Goal: Information Seeking & Learning: Learn about a topic

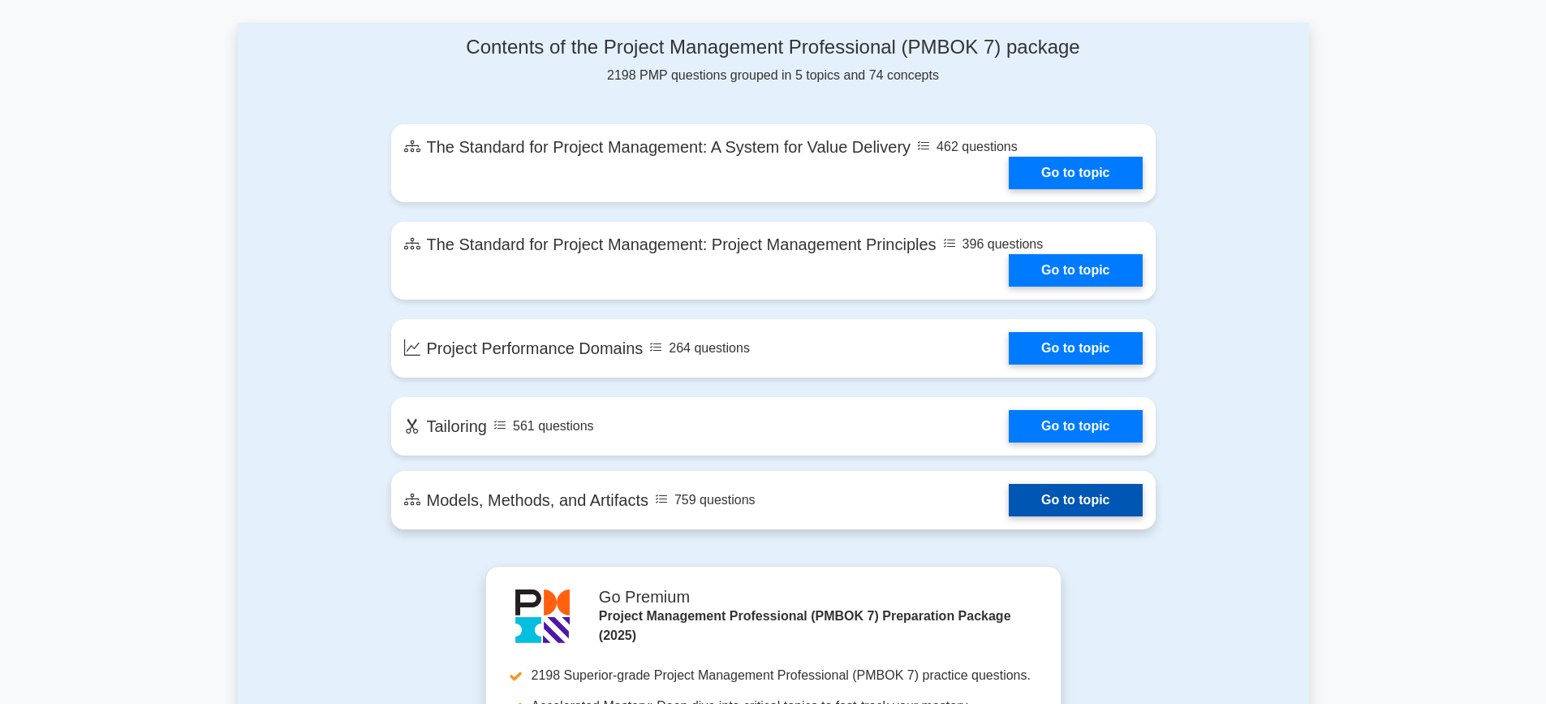
scroll to position [812, 0]
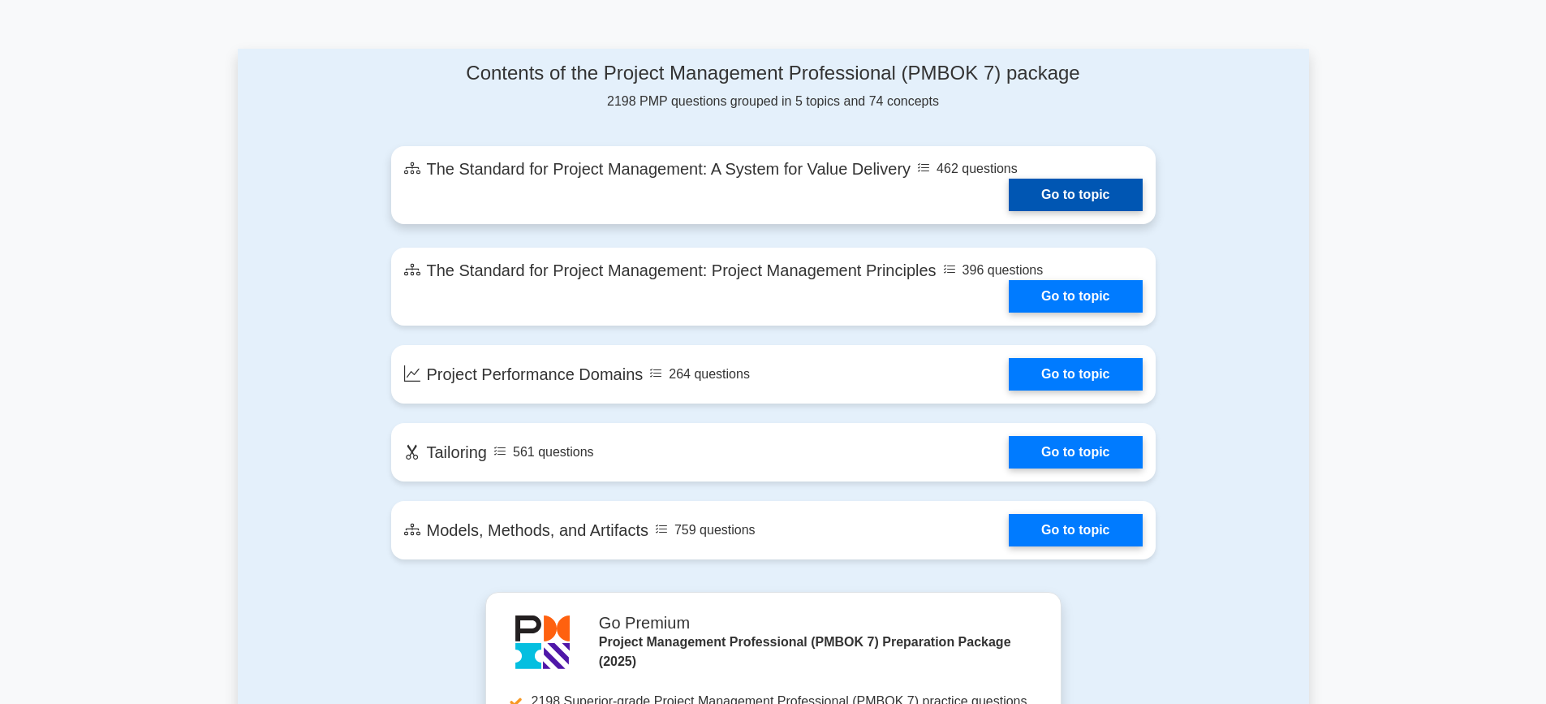
click at [1056, 199] on link "Go to topic" at bounding box center [1075, 195] width 133 height 32
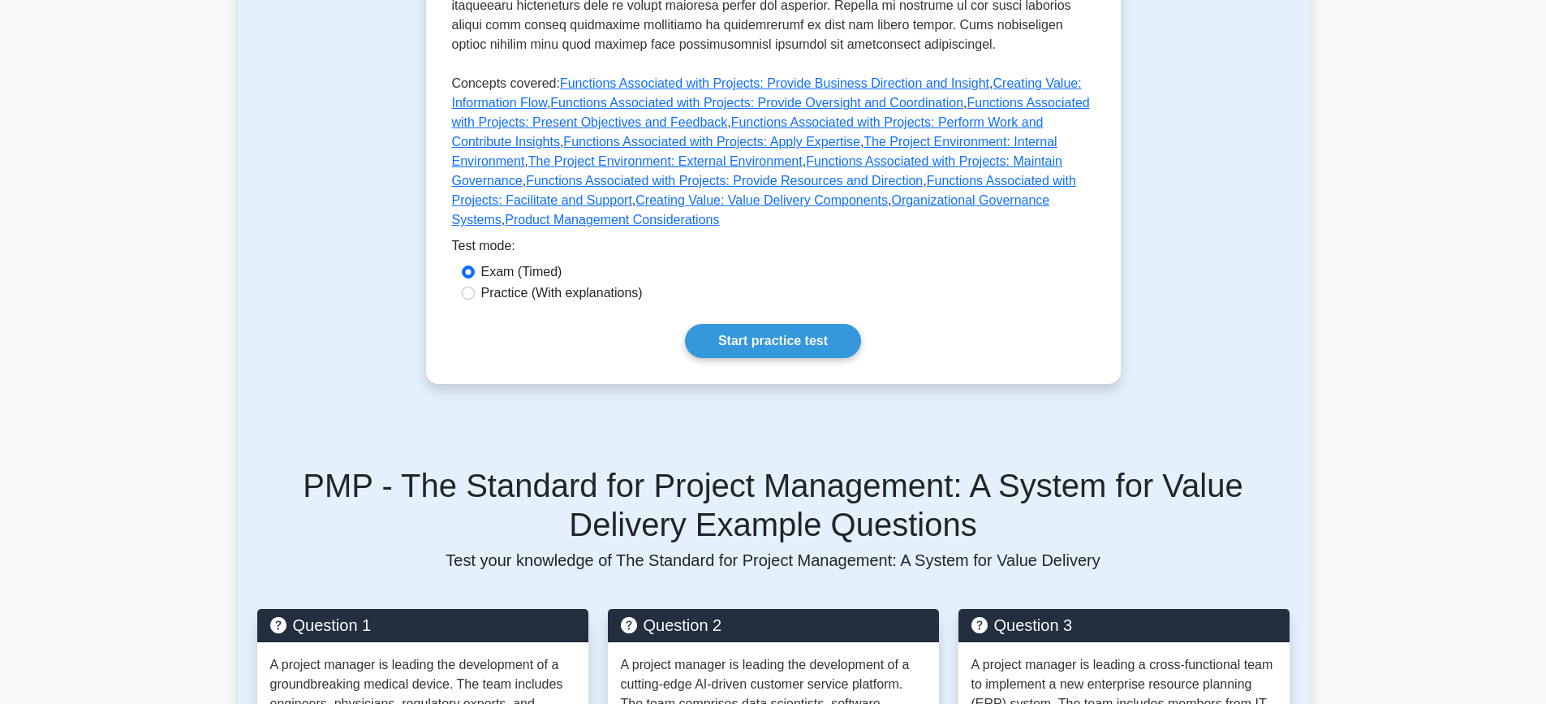
scroll to position [731, 0]
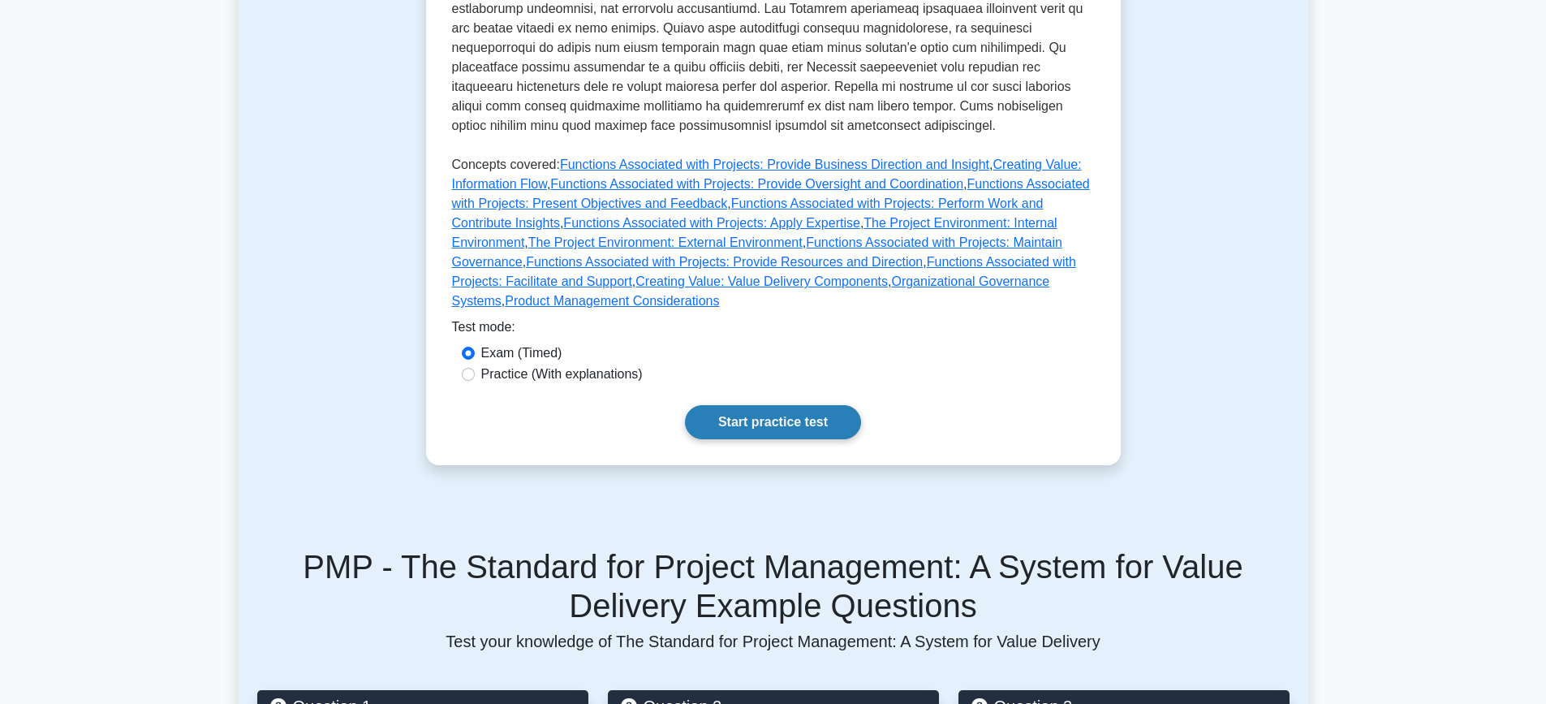
click at [778, 405] on link "Start practice test" at bounding box center [773, 422] width 176 height 34
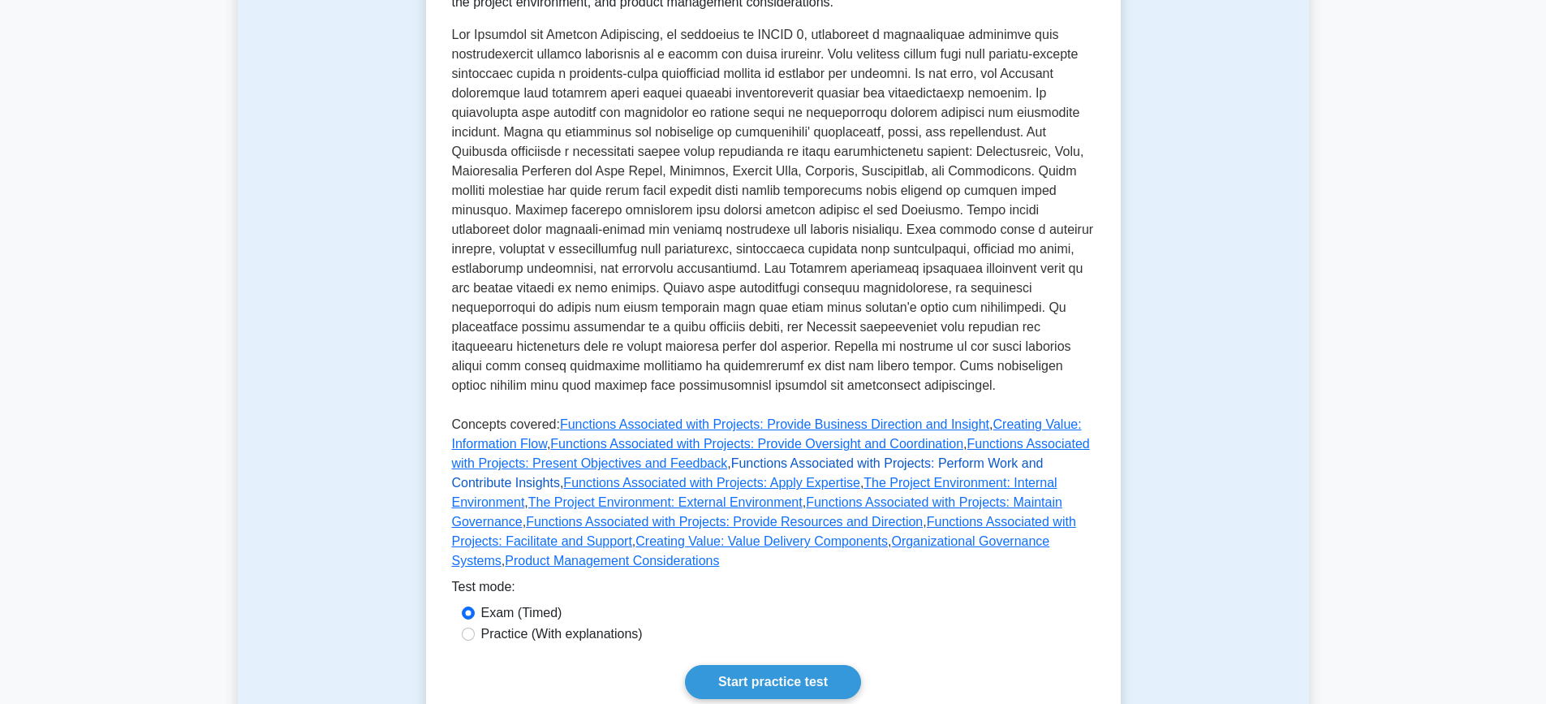
scroll to position [487, 0]
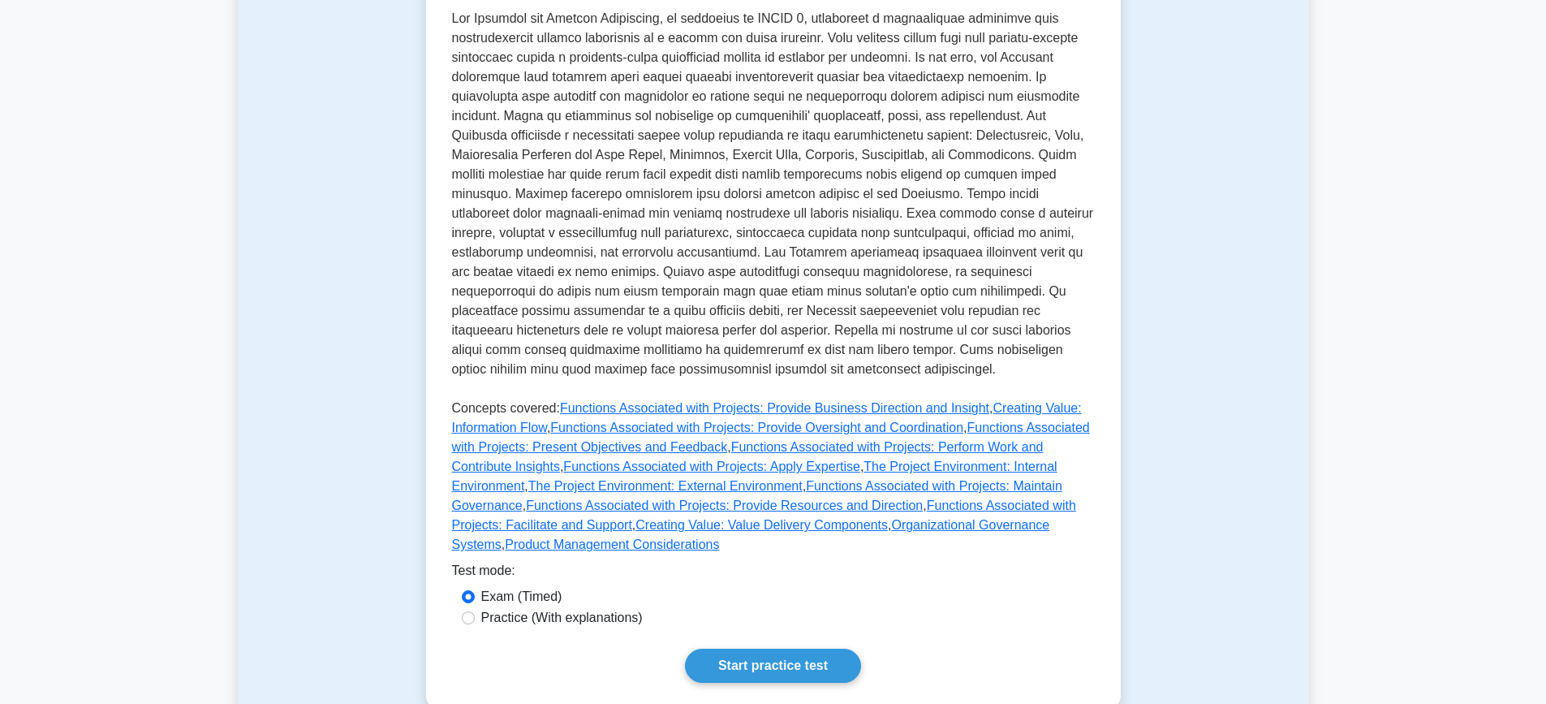
click at [485, 608] on label "Practice (With explanations)" at bounding box center [562, 617] width 162 height 19
click at [475, 611] on input "Practice (With explanations)" at bounding box center [468, 617] width 13 height 13
radio input "true"
click at [726, 649] on link "Start practice test" at bounding box center [773, 666] width 176 height 34
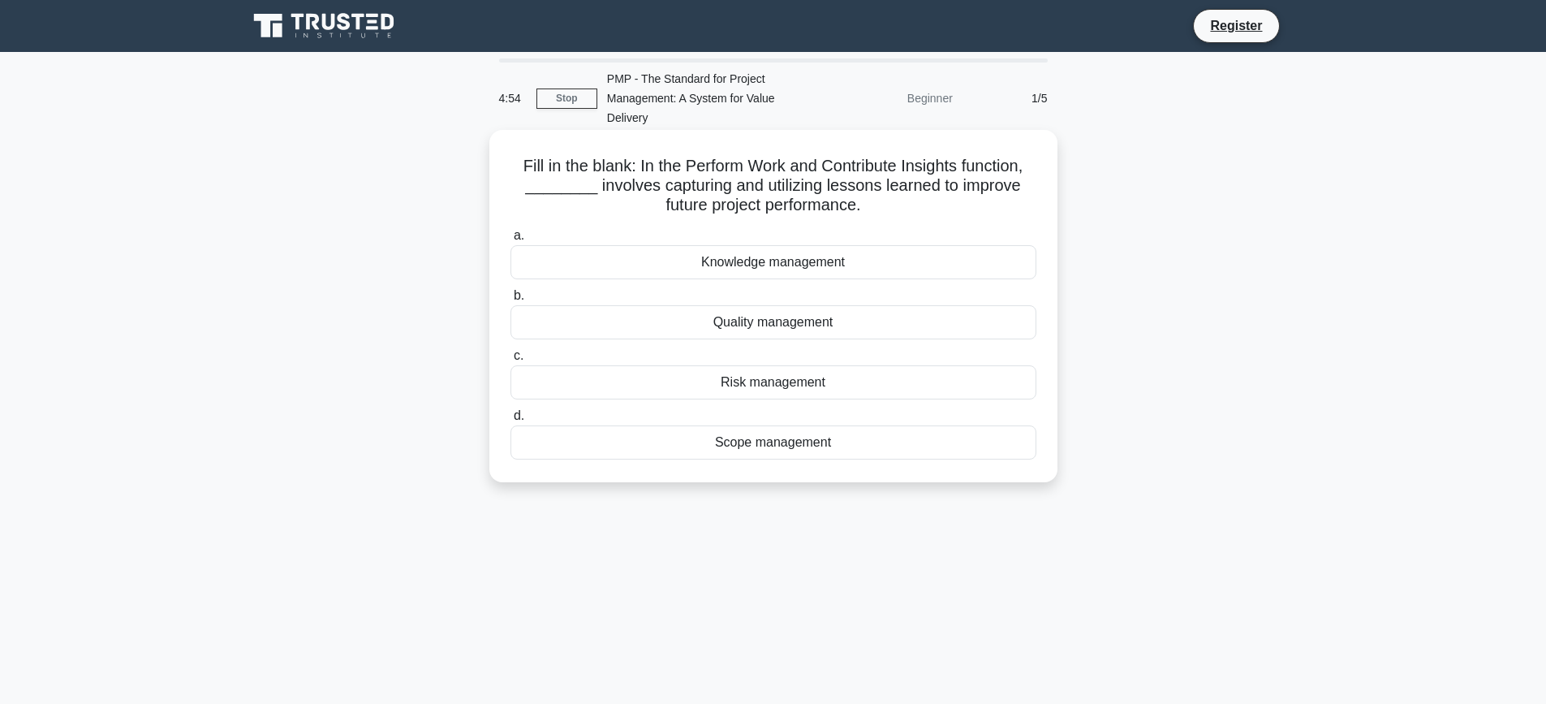
click at [709, 265] on div "Knowledge management" at bounding box center [774, 262] width 526 height 34
click at [511, 241] on input "a. Knowledge management" at bounding box center [511, 236] width 0 height 11
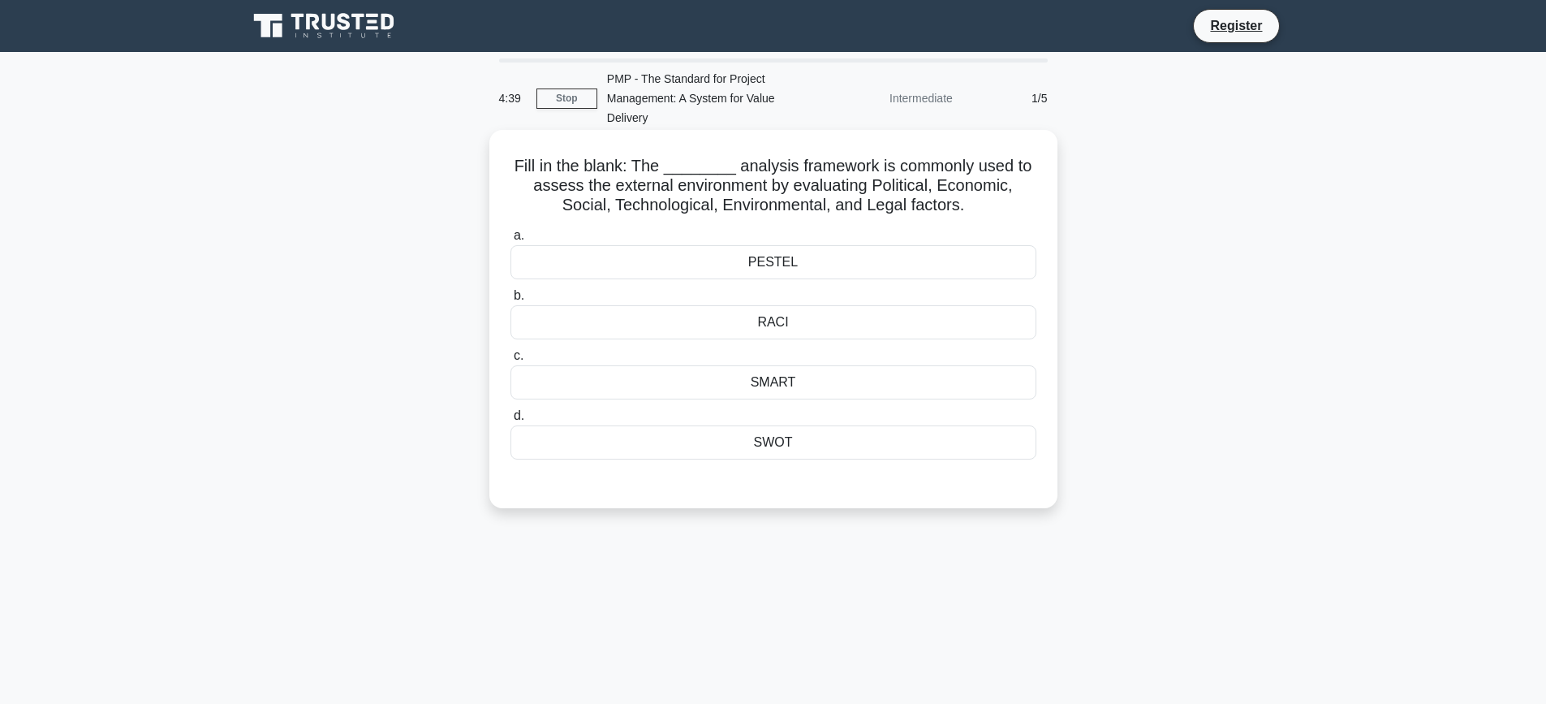
click at [725, 264] on div "PESTEL" at bounding box center [774, 262] width 526 height 34
click at [511, 241] on input "a. PESTEL" at bounding box center [511, 236] width 0 height 11
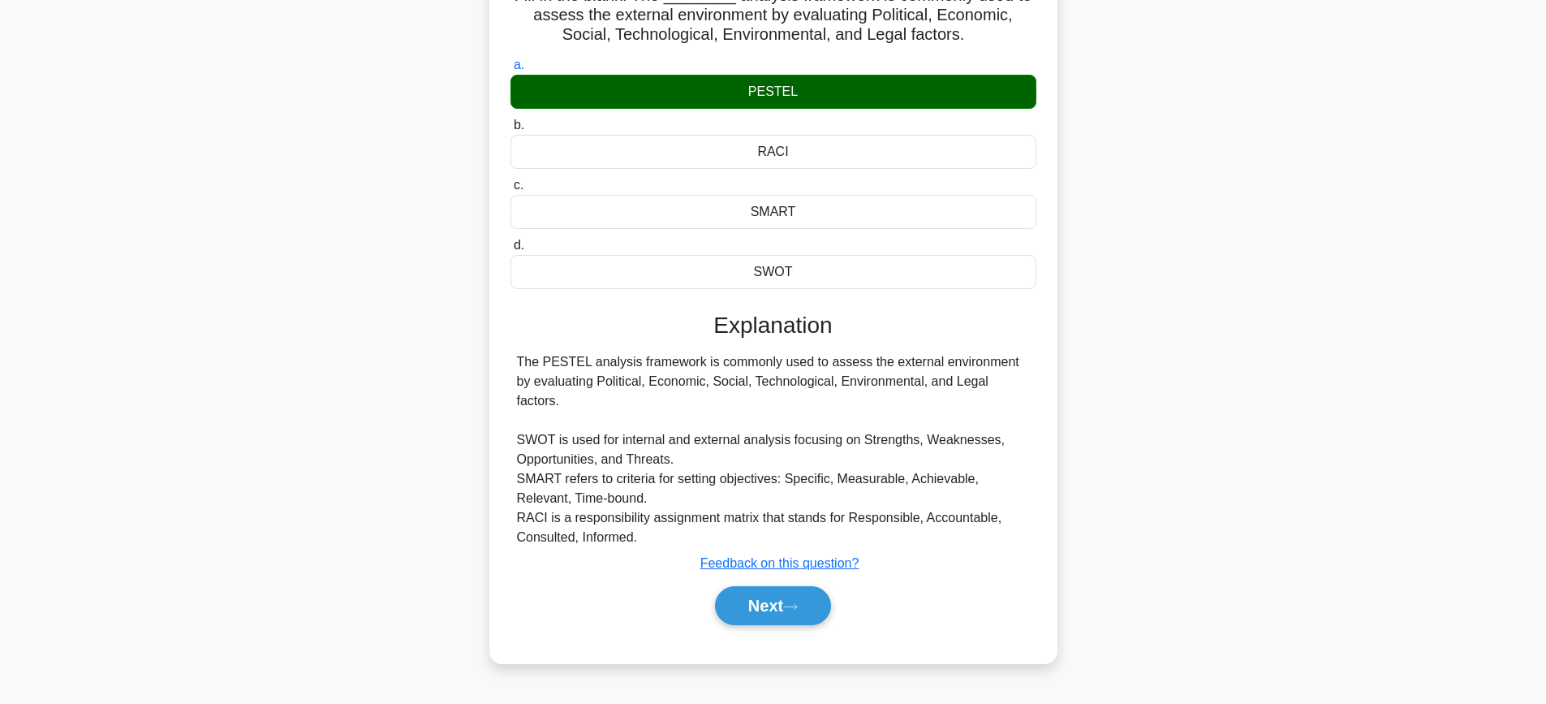
scroll to position [173, 0]
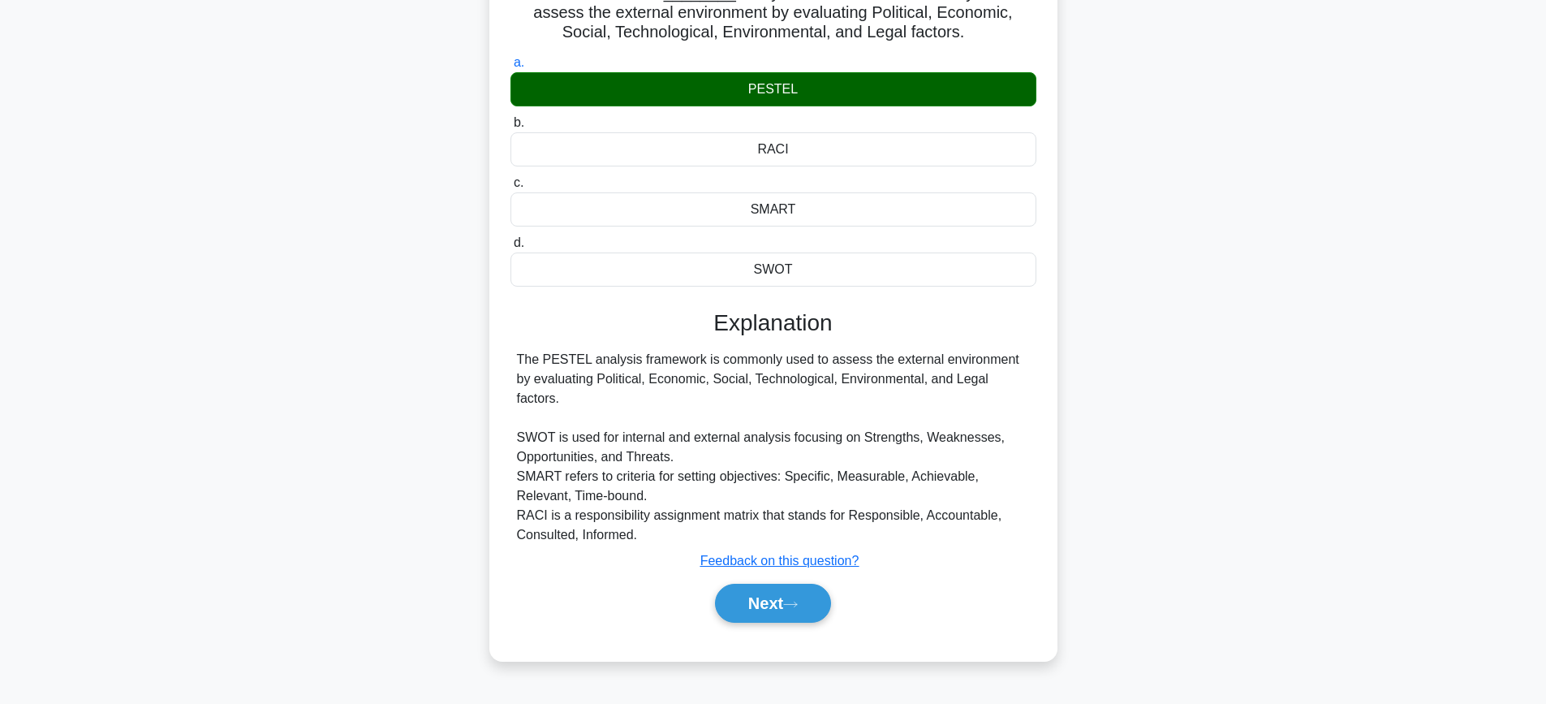
click at [800, 577] on div "Next" at bounding box center [774, 603] width 526 height 52
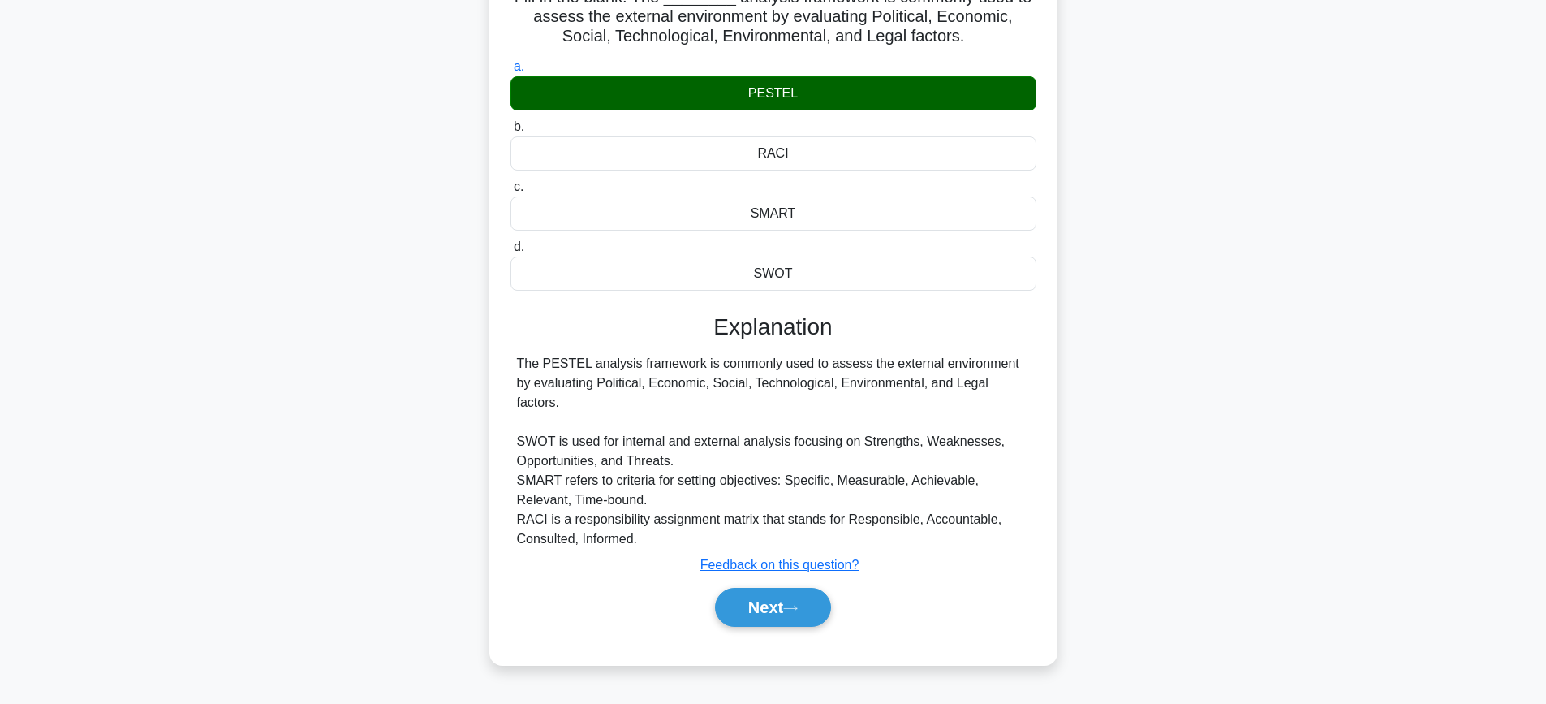
drag, startPoint x: 785, startPoint y: 586, endPoint x: 1303, endPoint y: 343, distance: 572.2
click at [1303, 343] on div "Fill in the blank: The ________ analysis framework is commonly used to assess t…" at bounding box center [773, 322] width 1071 height 723
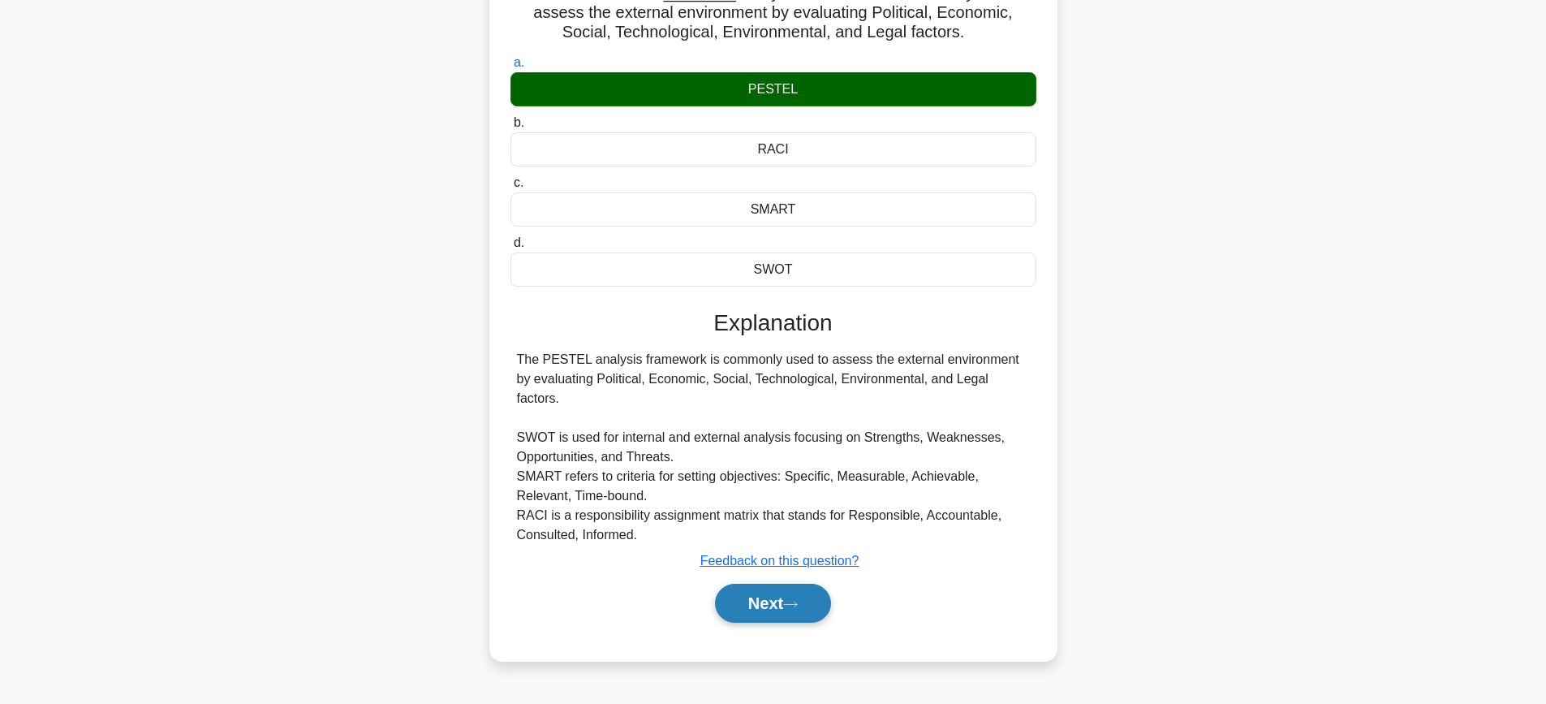
click at [791, 584] on button "Next" at bounding box center [773, 603] width 116 height 39
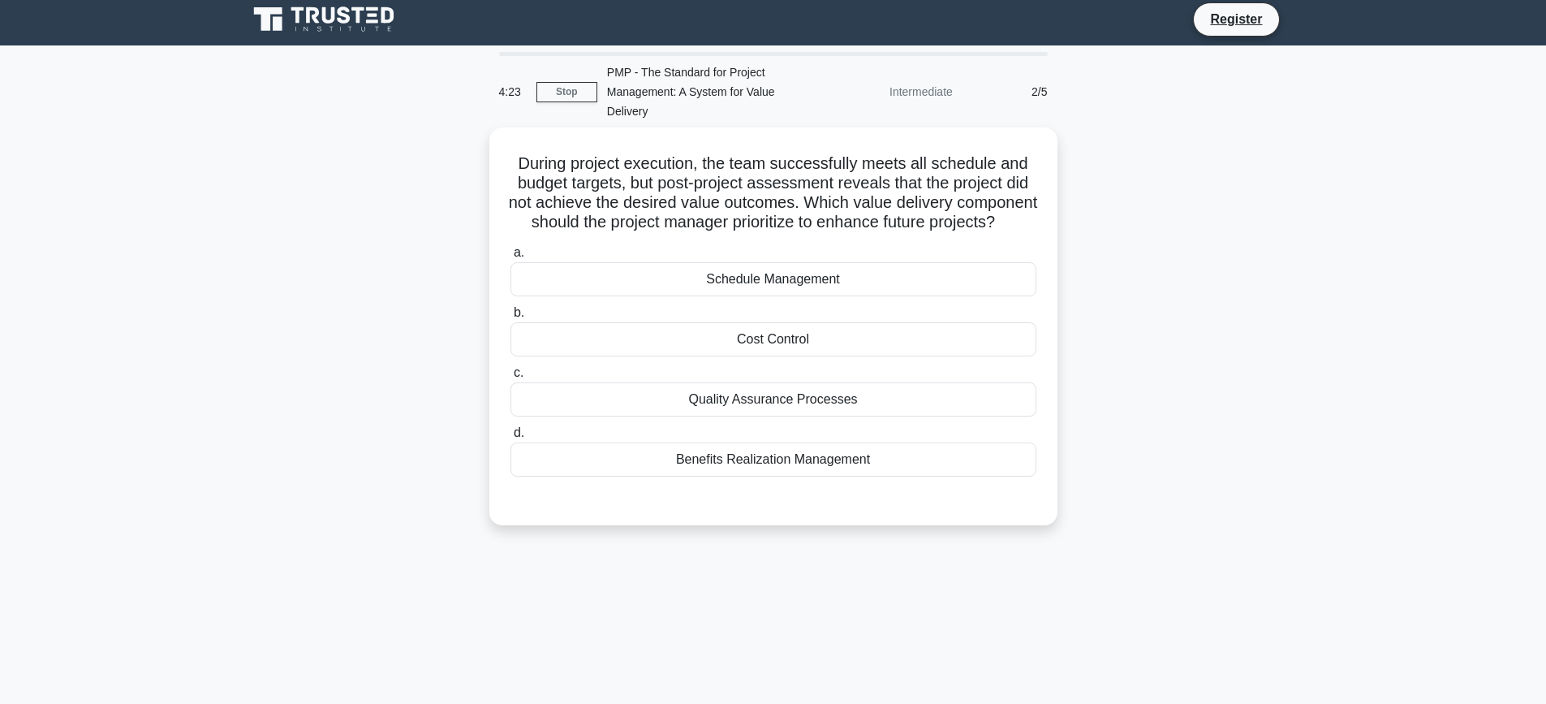
scroll to position [0, 0]
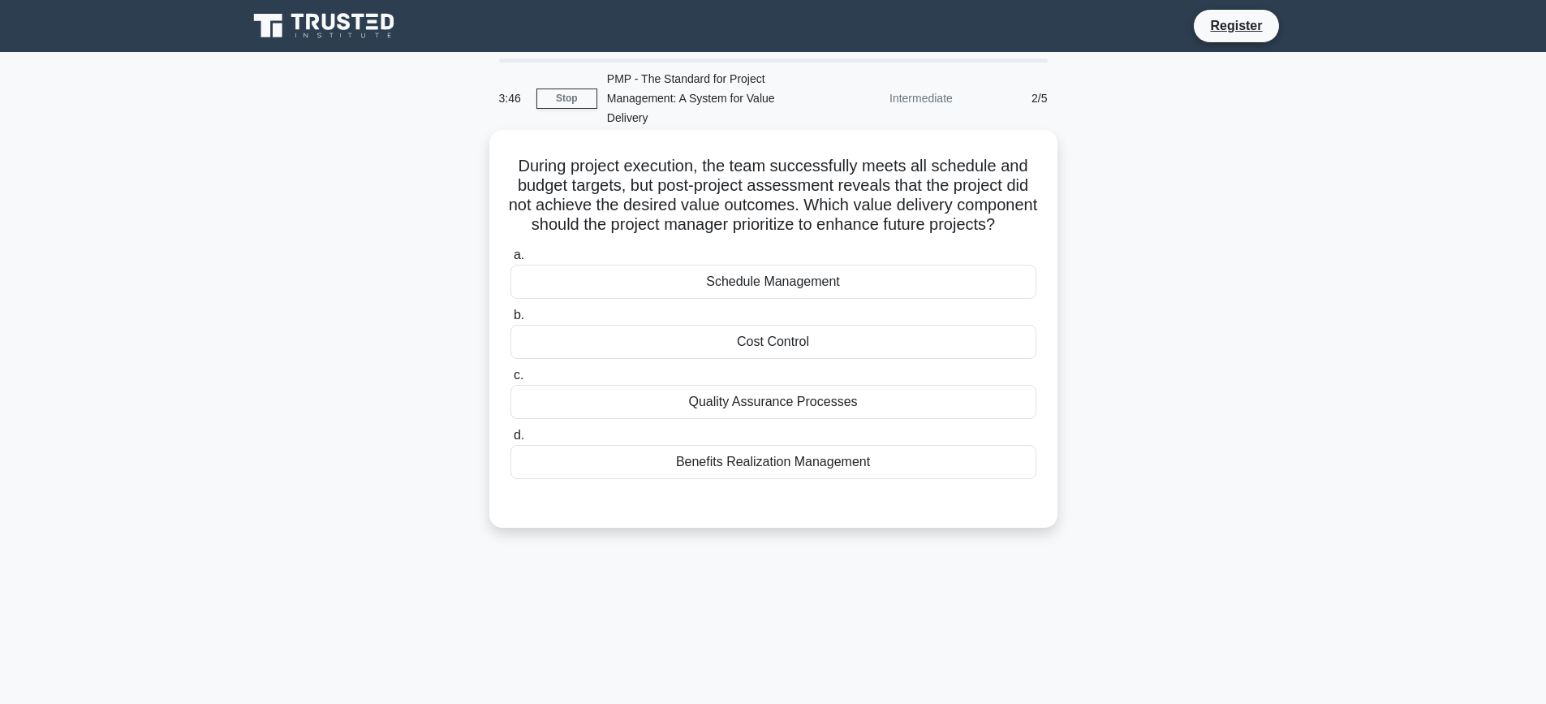
click at [754, 419] on div "Quality Assurance Processes" at bounding box center [774, 402] width 526 height 34
click at [511, 381] on input "c. Quality Assurance Processes" at bounding box center [511, 375] width 0 height 11
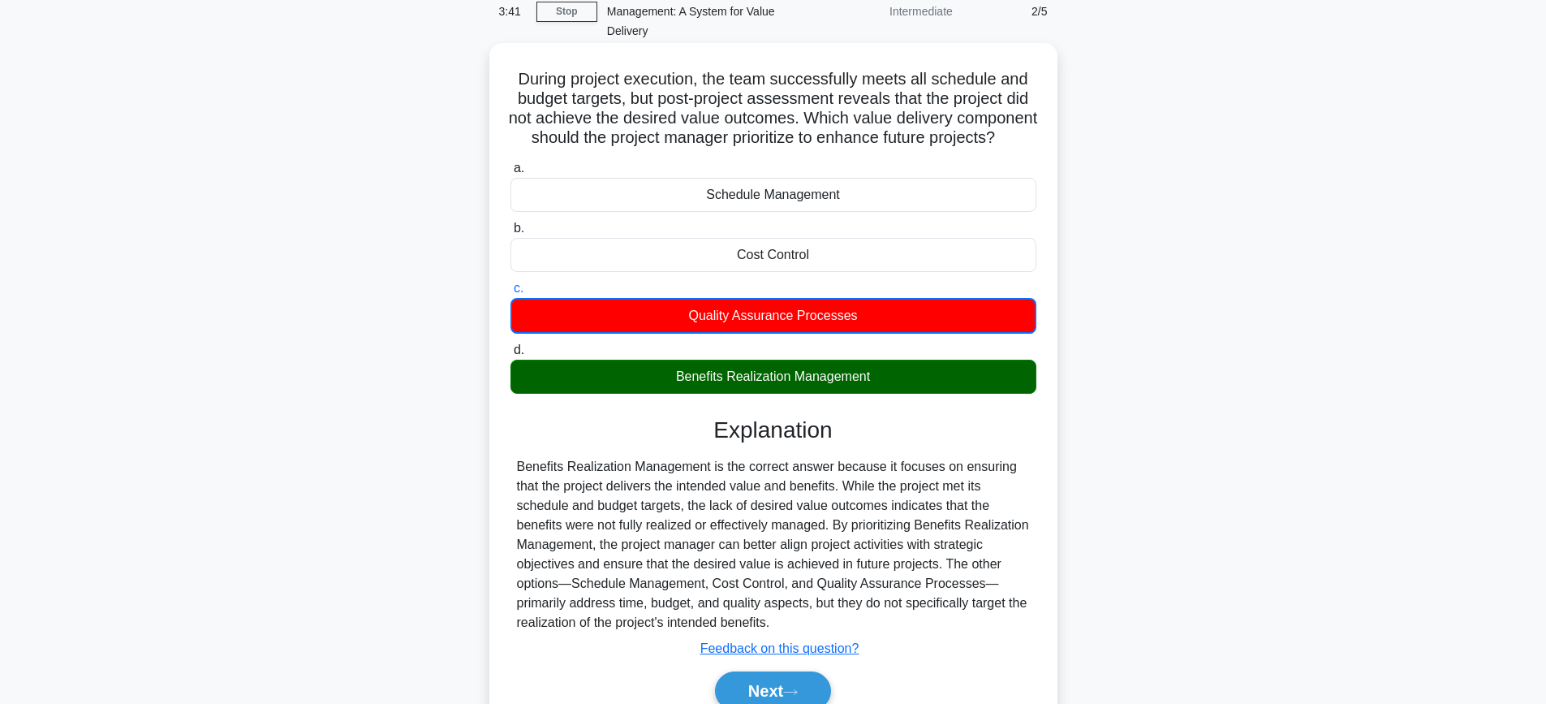
scroll to position [183, 0]
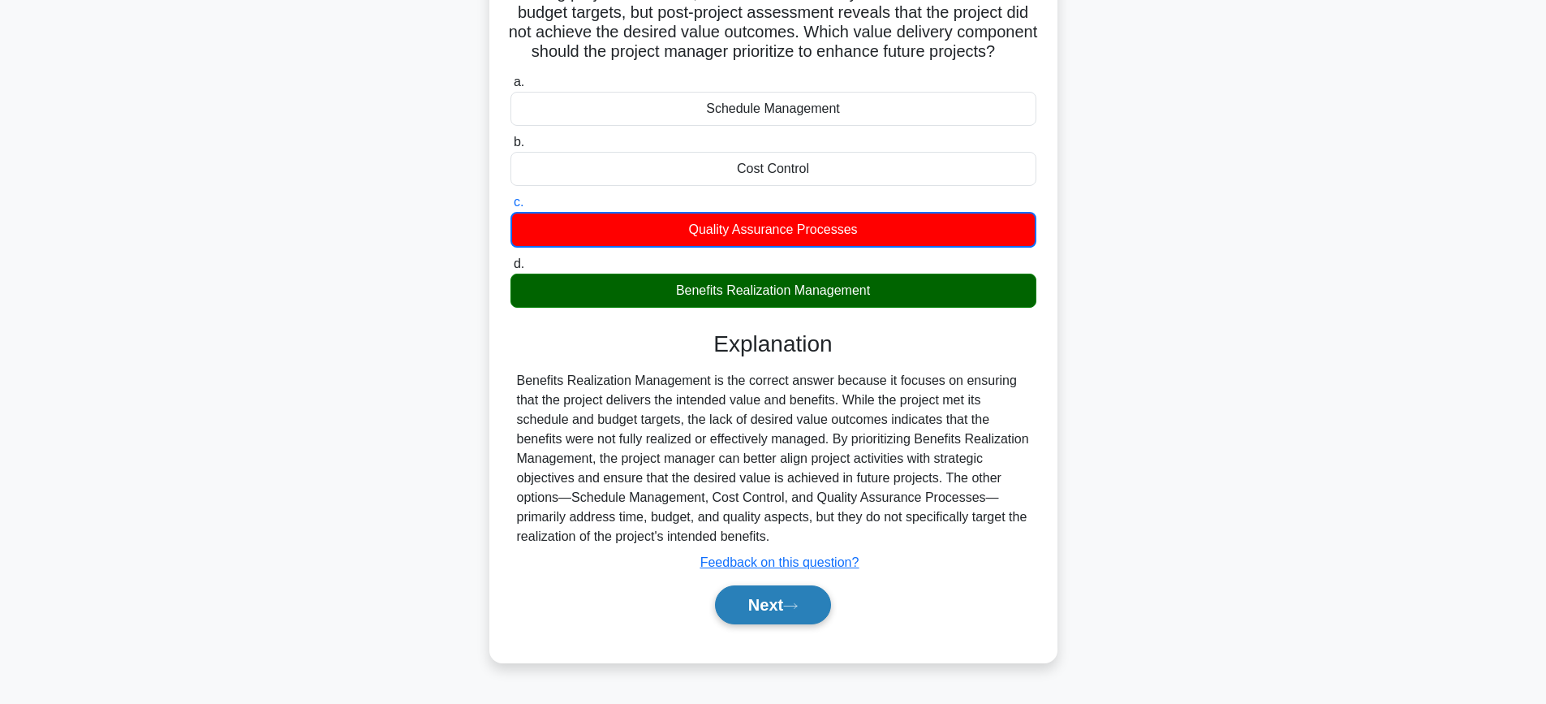
click at [767, 611] on button "Next" at bounding box center [773, 604] width 116 height 39
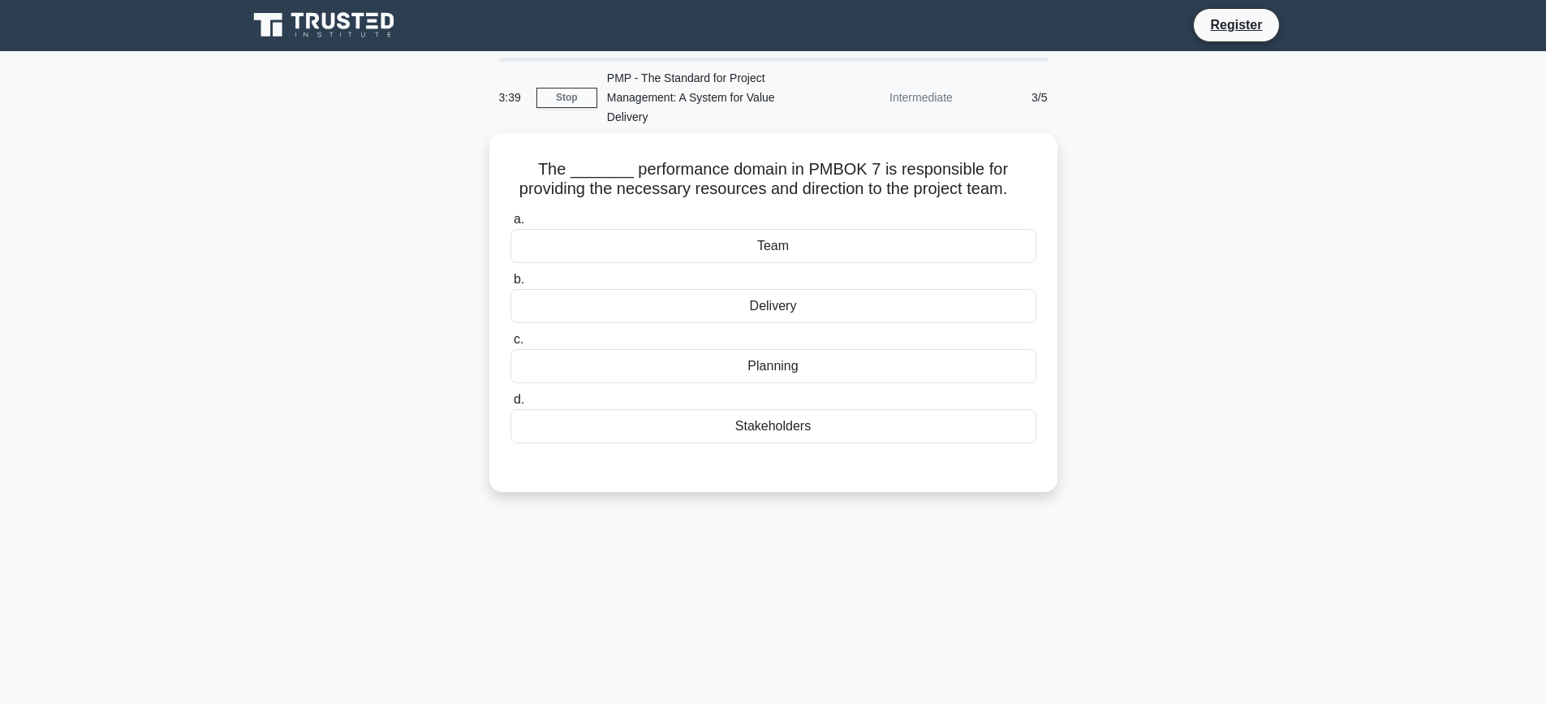
scroll to position [0, 0]
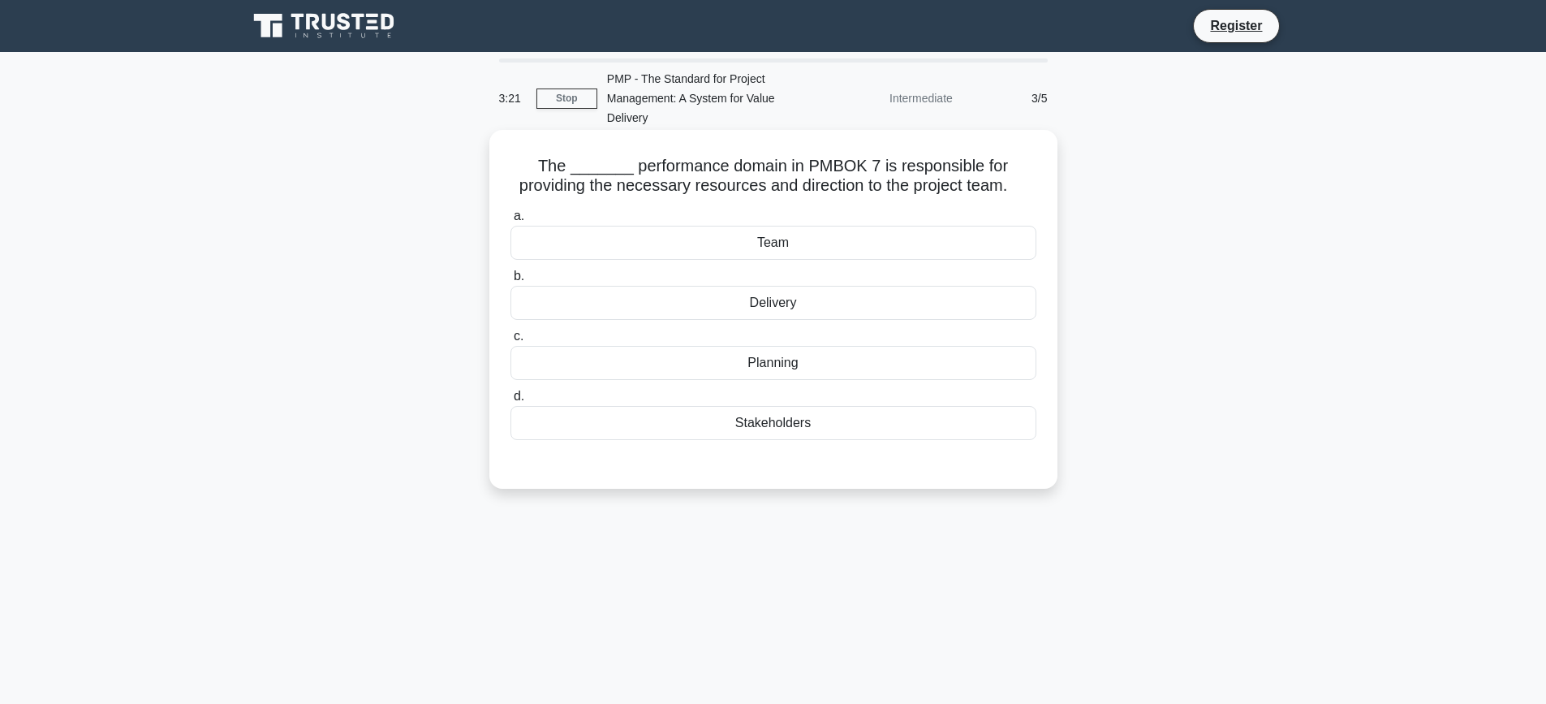
click at [780, 368] on div "Planning" at bounding box center [774, 363] width 526 height 34
click at [511, 342] on input "c. Planning" at bounding box center [511, 336] width 0 height 11
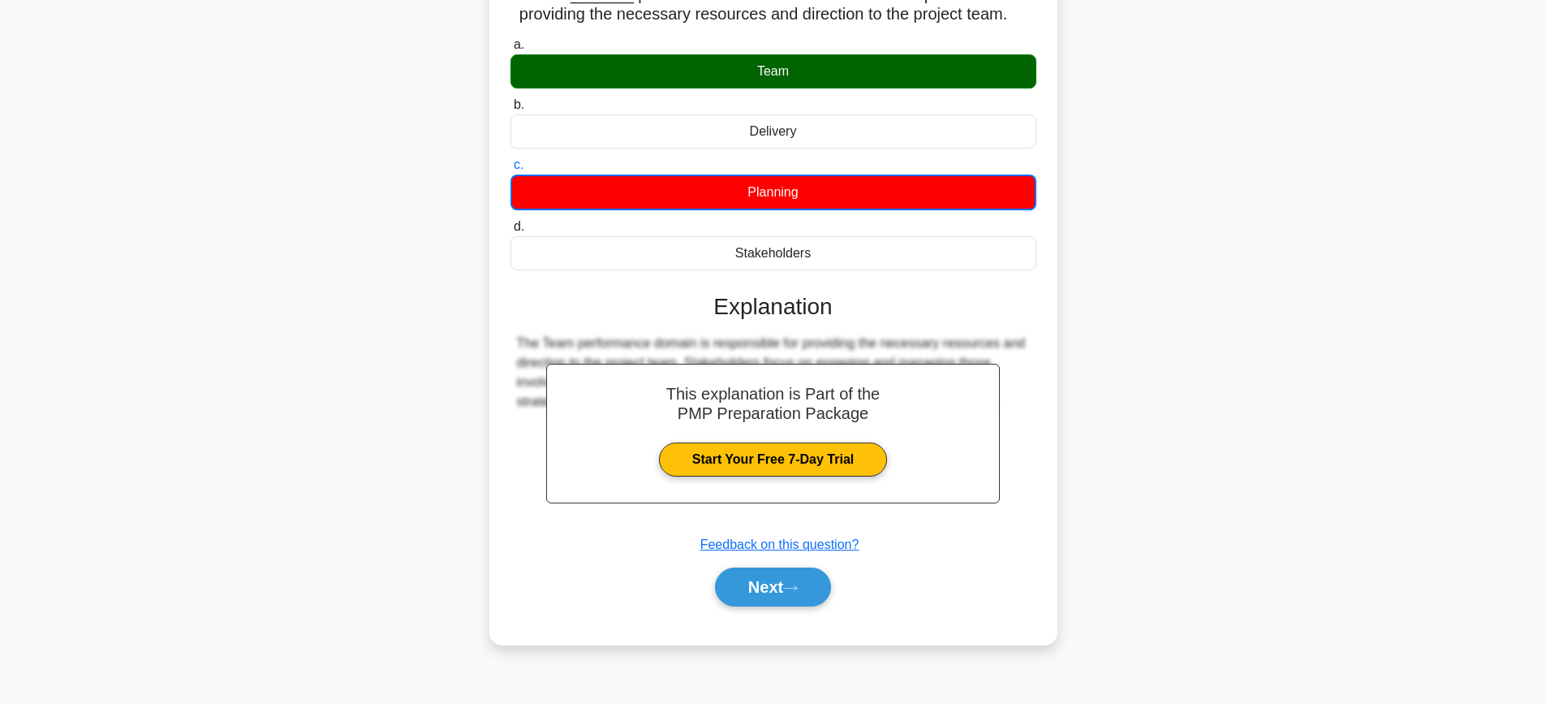
scroll to position [173, 0]
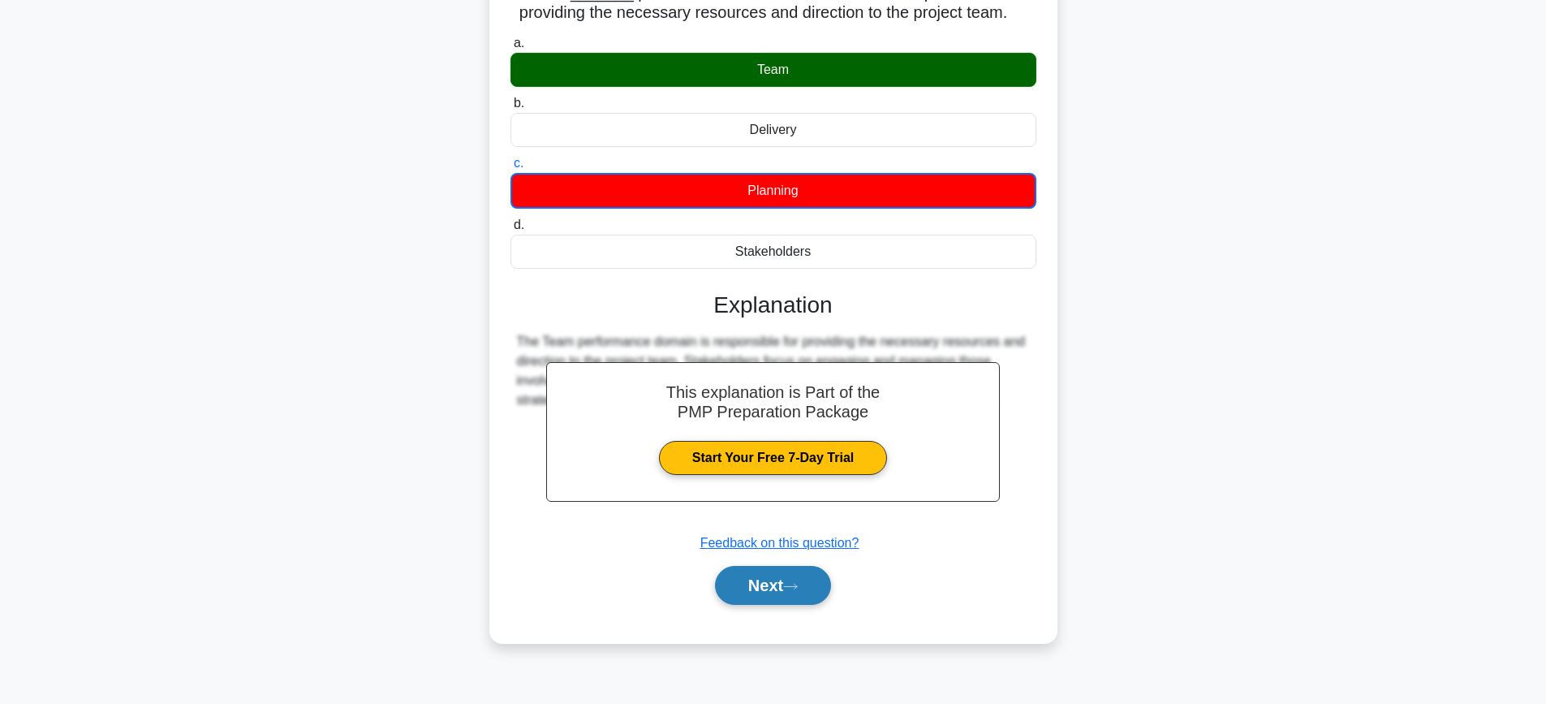
click at [792, 588] on icon at bounding box center [790, 586] width 13 height 5
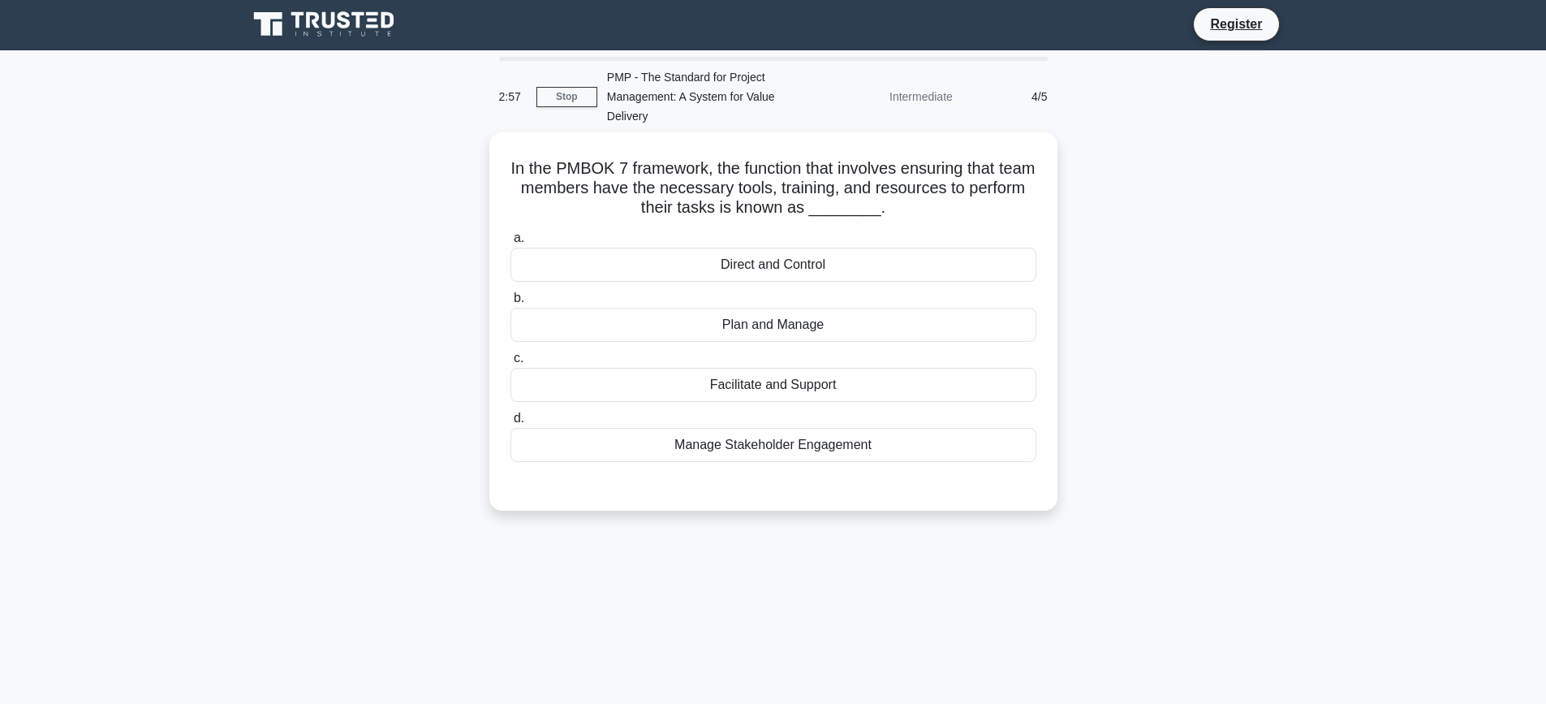
scroll to position [0, 0]
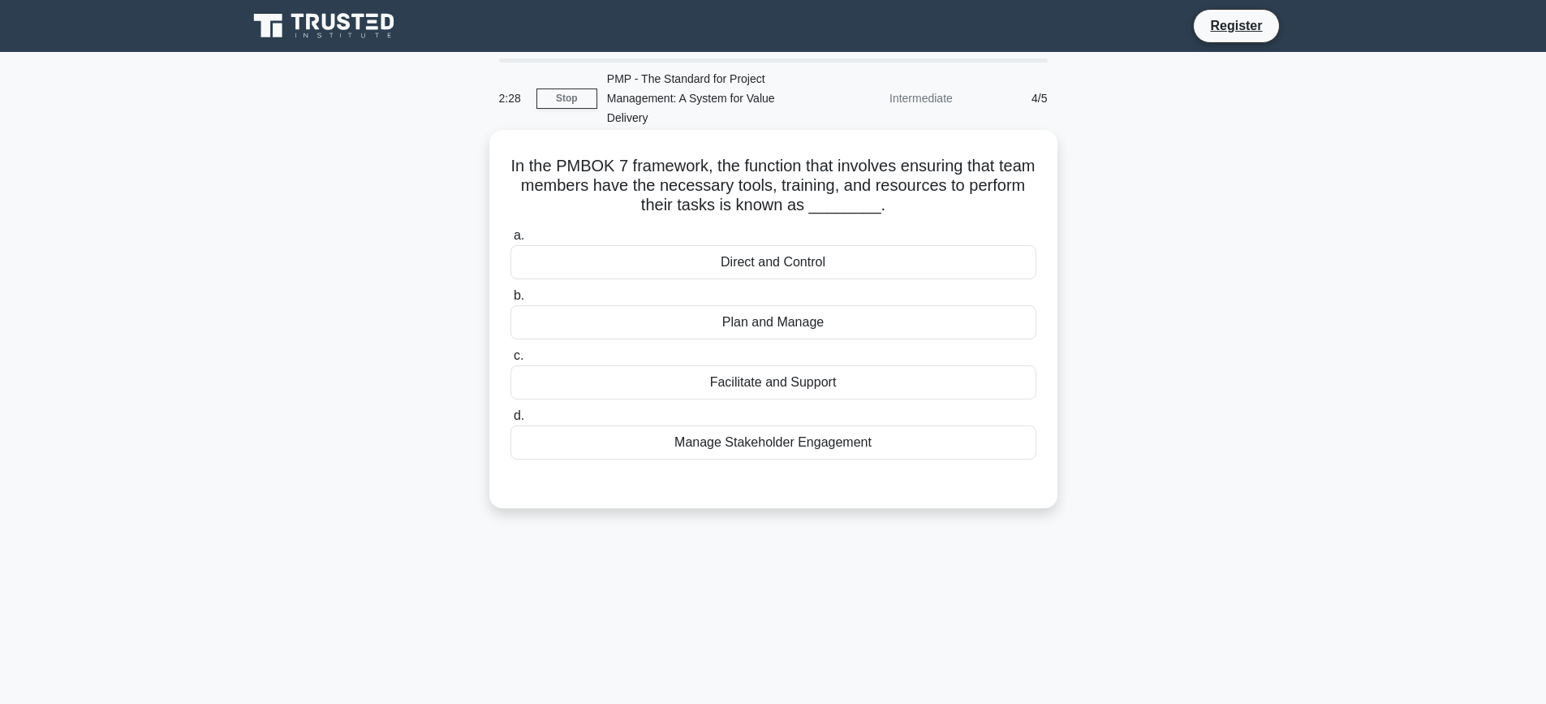
click at [776, 323] on div "Plan and Manage" at bounding box center [774, 322] width 526 height 34
click at [511, 301] on input "b. Plan and Manage" at bounding box center [511, 296] width 0 height 11
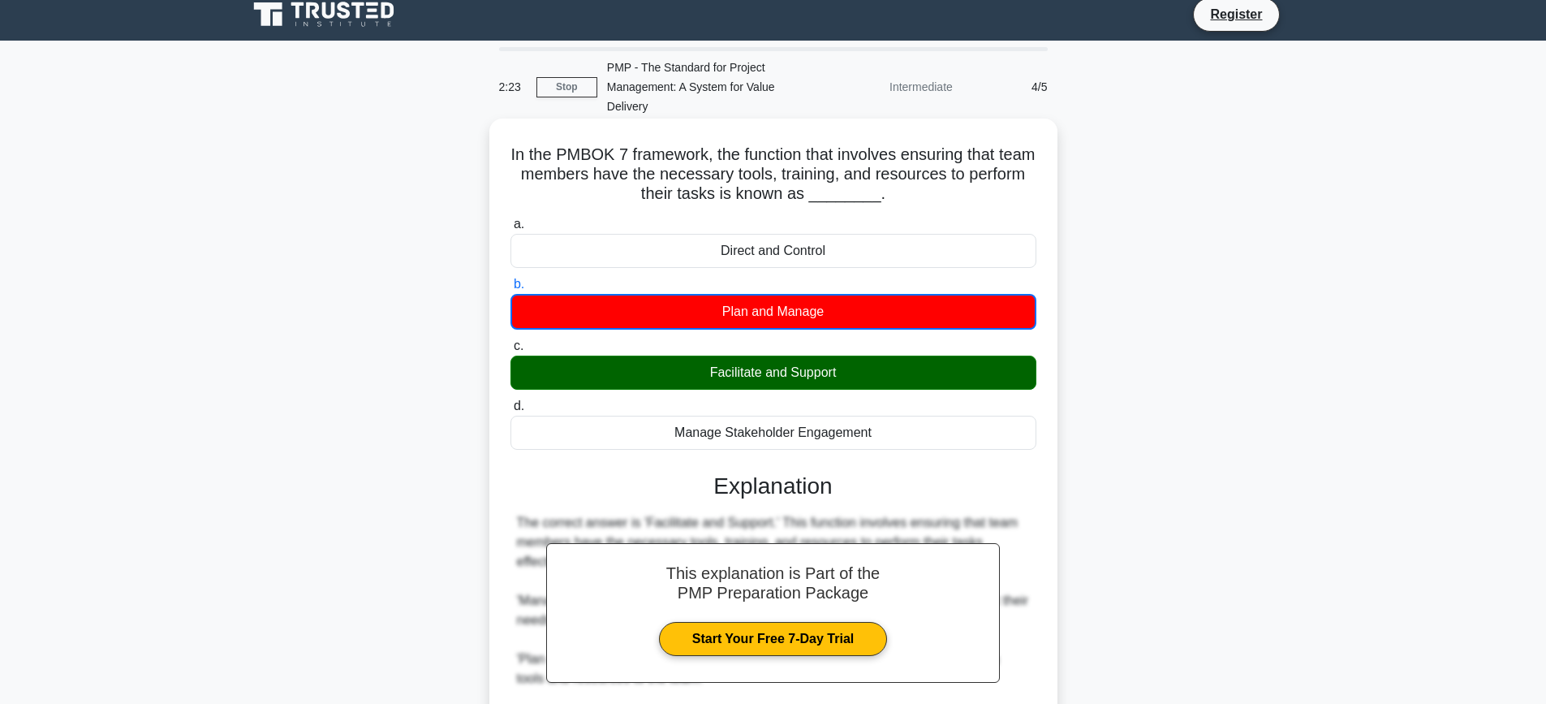
scroll to position [202, 0]
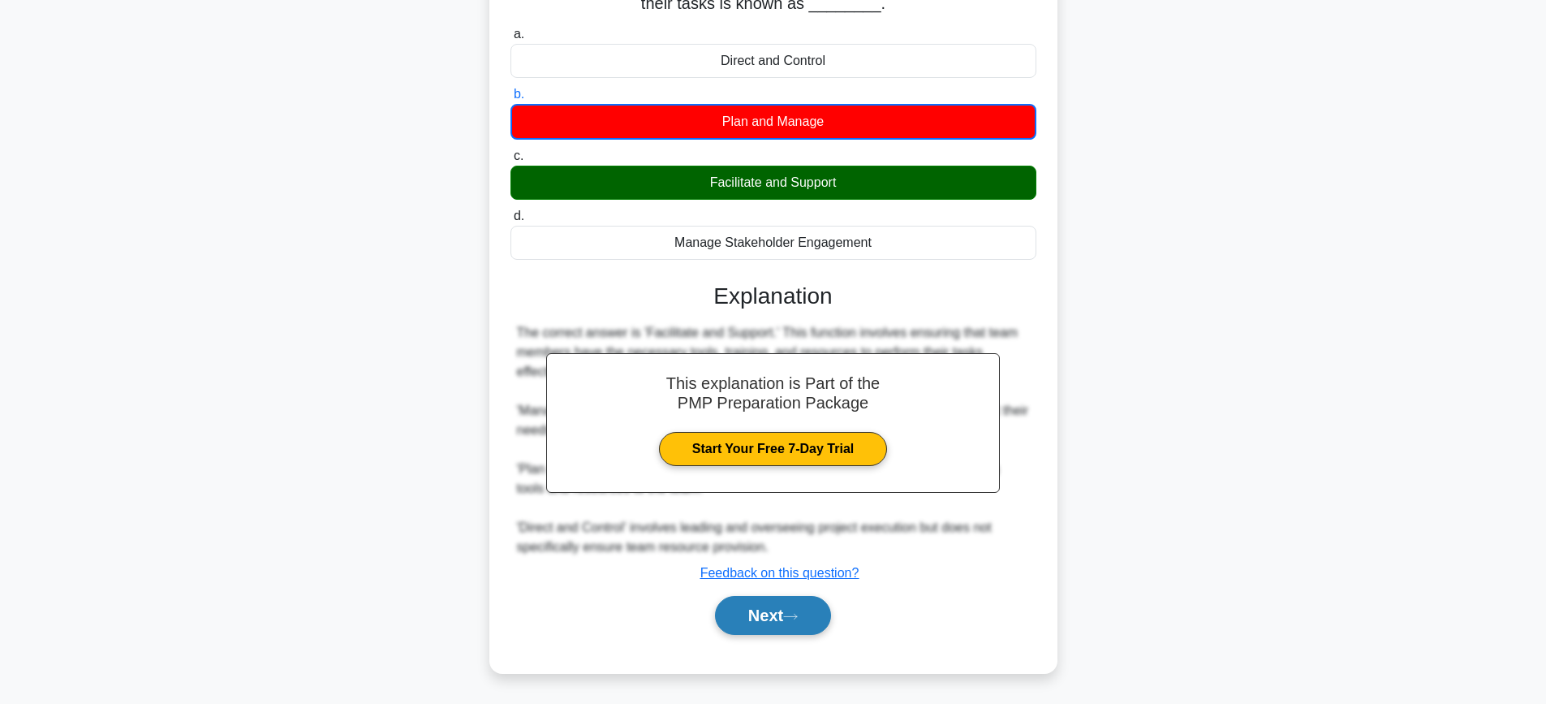
click at [751, 618] on button "Next" at bounding box center [773, 615] width 116 height 39
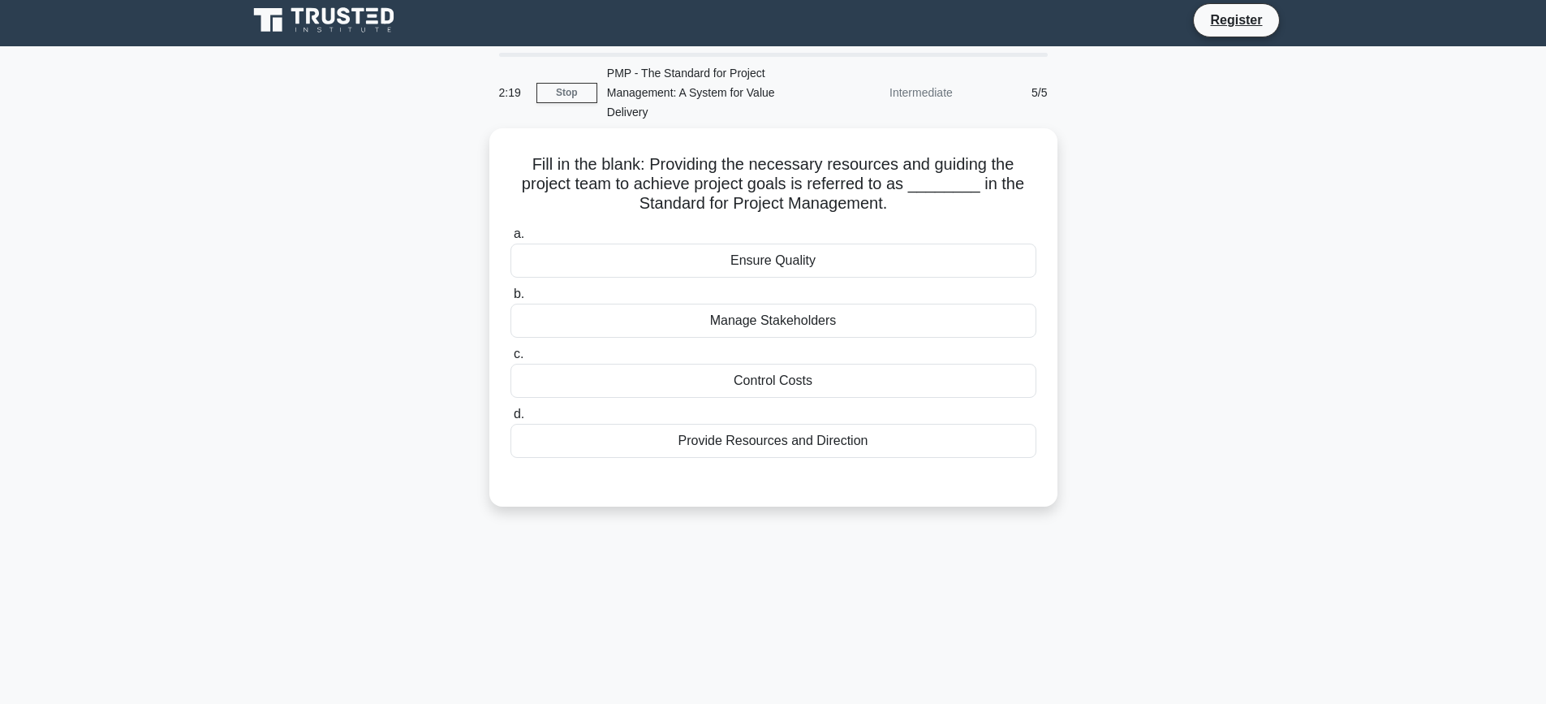
scroll to position [0, 0]
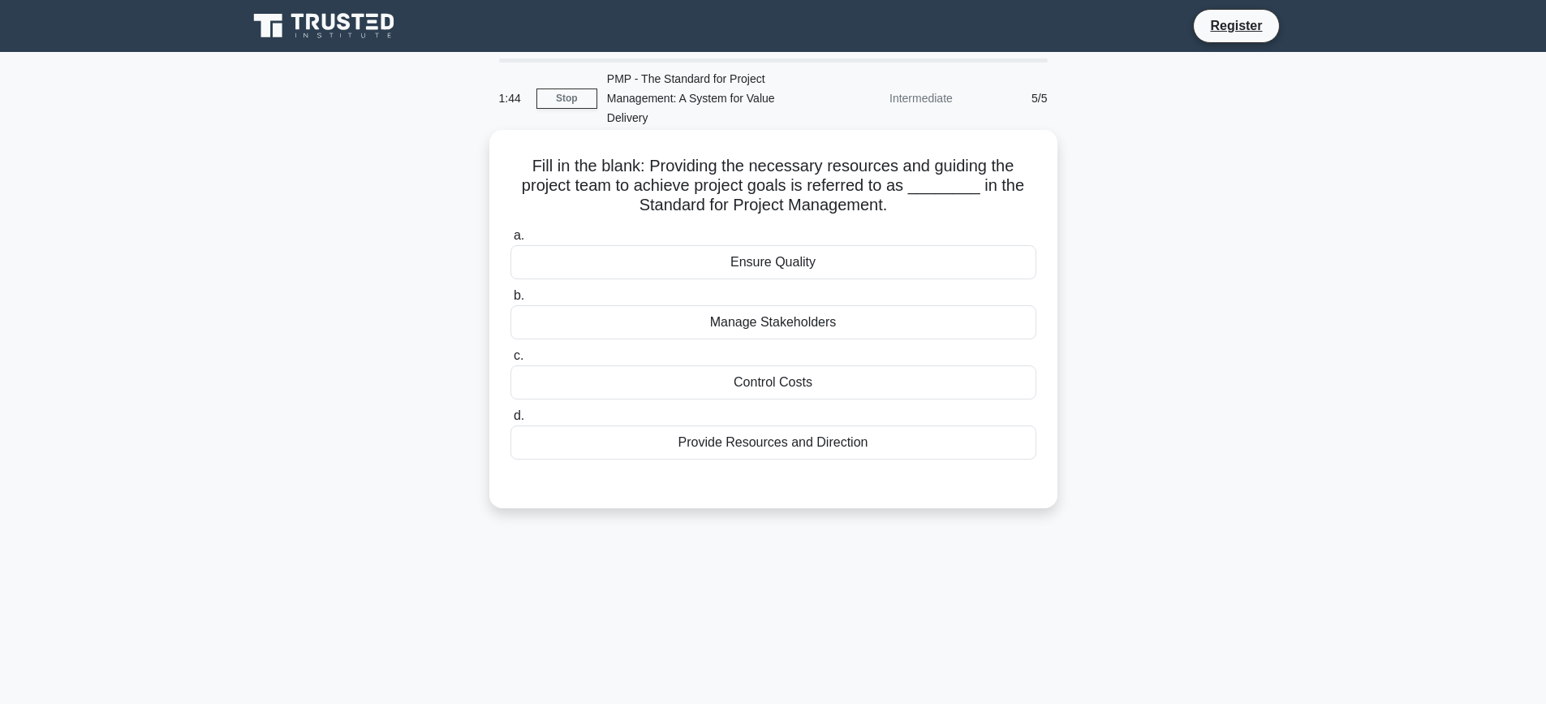
click at [769, 447] on div "Provide Resources and Direction" at bounding box center [774, 442] width 526 height 34
click at [511, 421] on input "d. Provide Resources and Direction" at bounding box center [511, 416] width 0 height 11
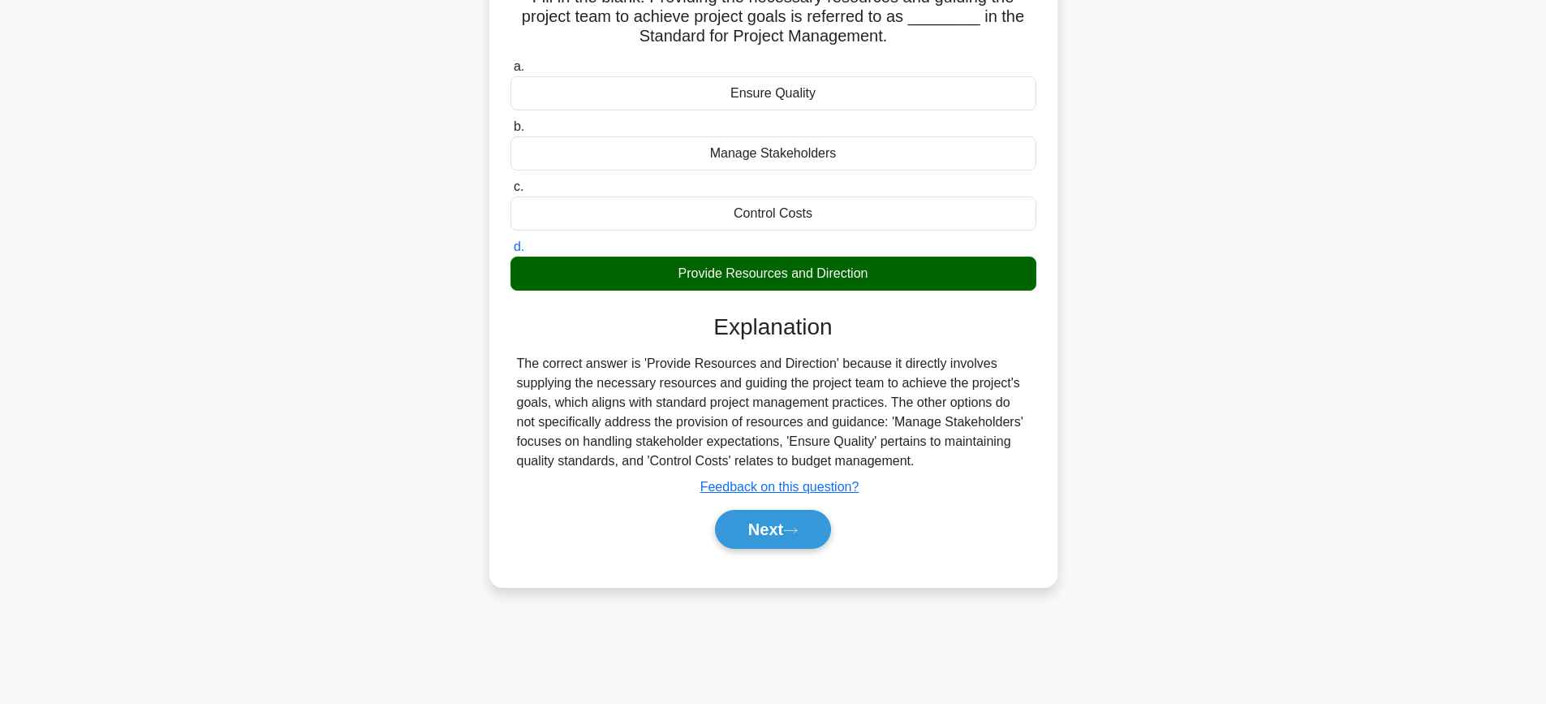
scroll to position [173, 0]
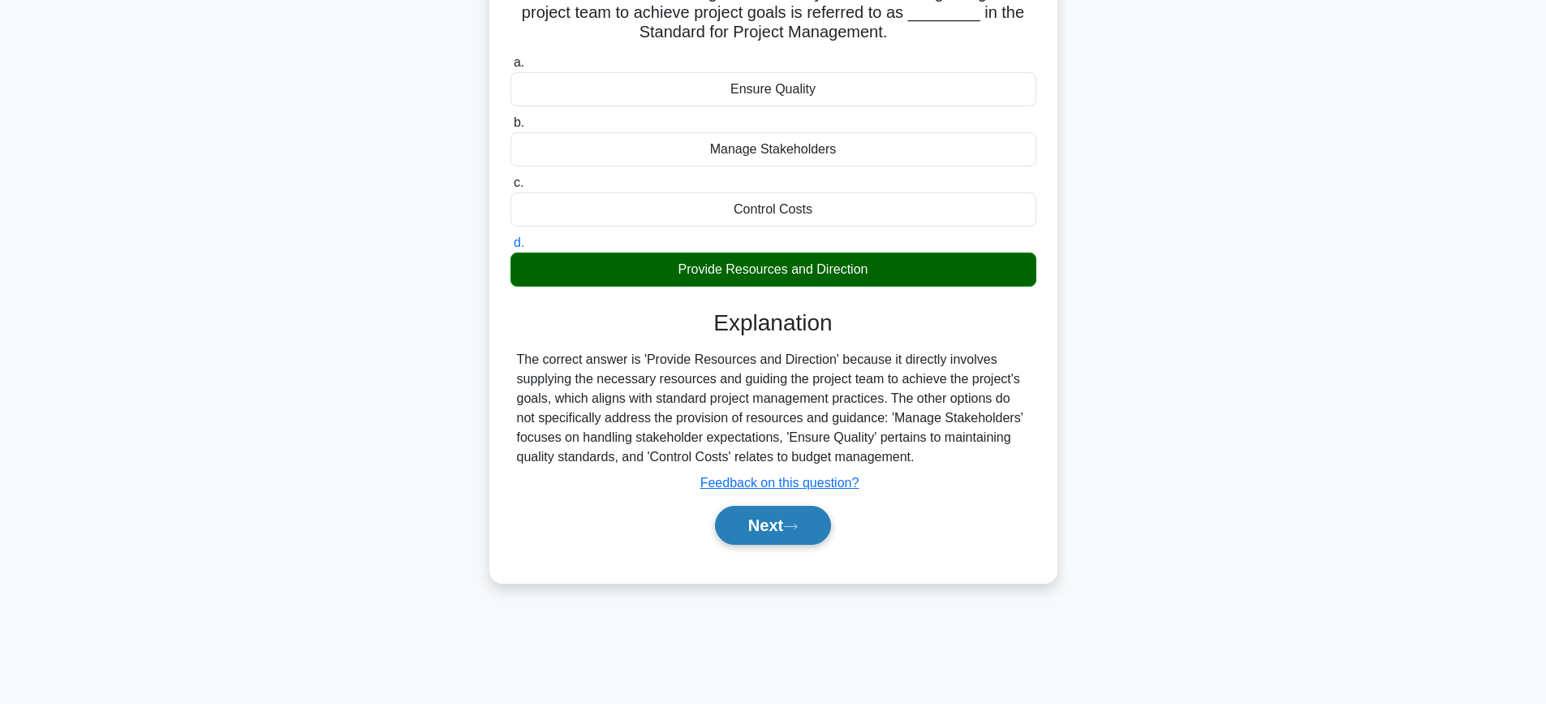
click at [775, 514] on button "Next" at bounding box center [773, 525] width 116 height 39
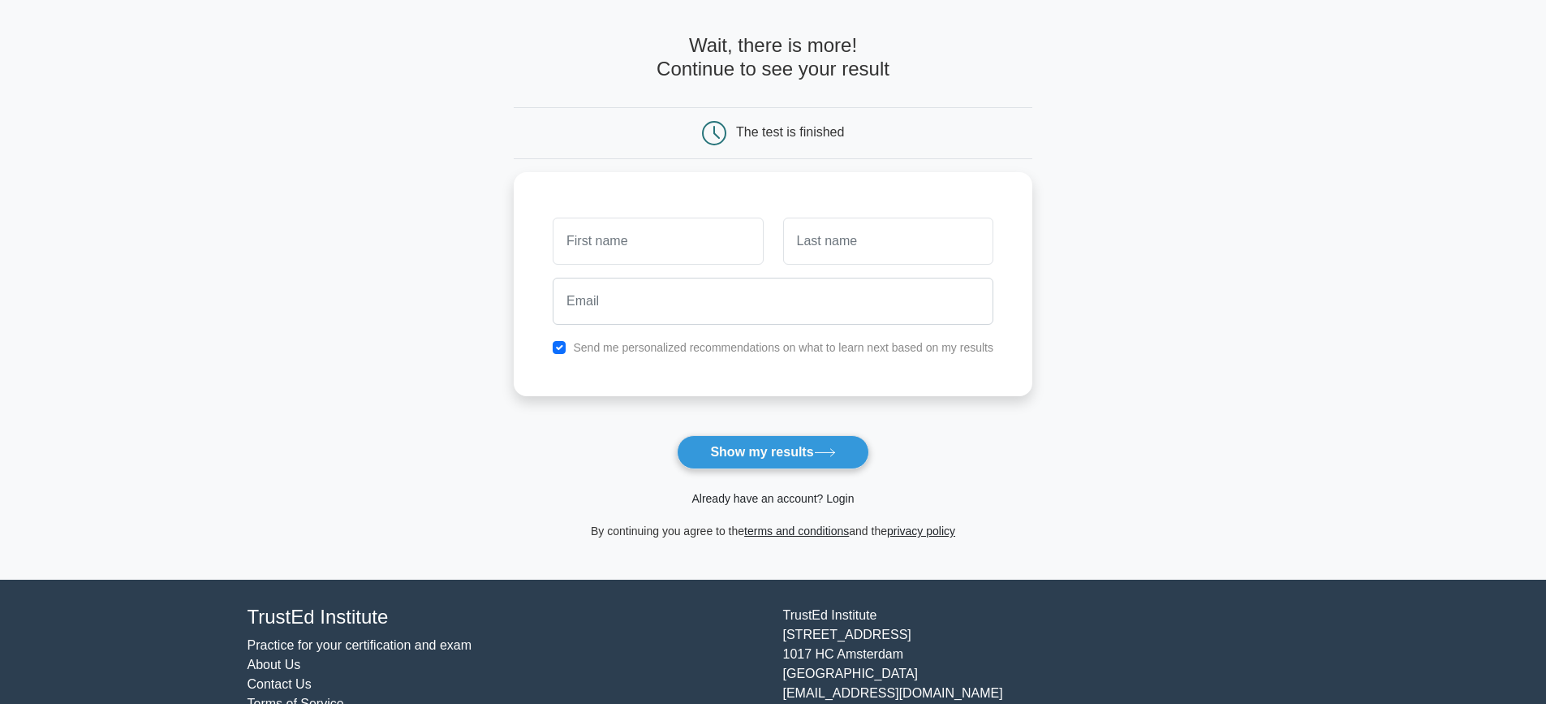
scroll to position [81, 0]
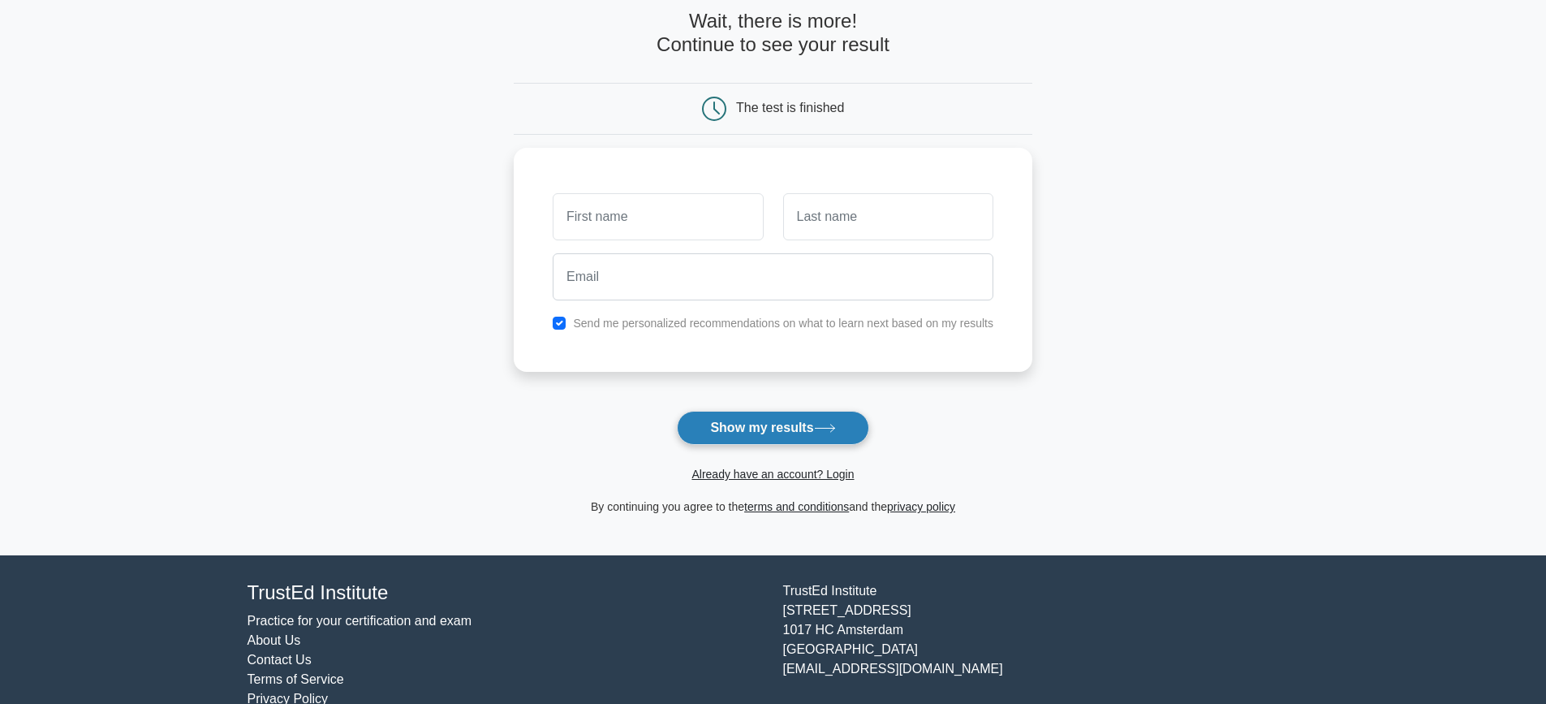
click at [783, 427] on button "Show my results" at bounding box center [773, 428] width 192 height 34
drag, startPoint x: 601, startPoint y: 387, endPoint x: 601, endPoint y: 400, distance: 13.0
click at [601, 388] on form "Wait, there is more! Continue to see your result The test is finished and the" at bounding box center [773, 263] width 519 height 506
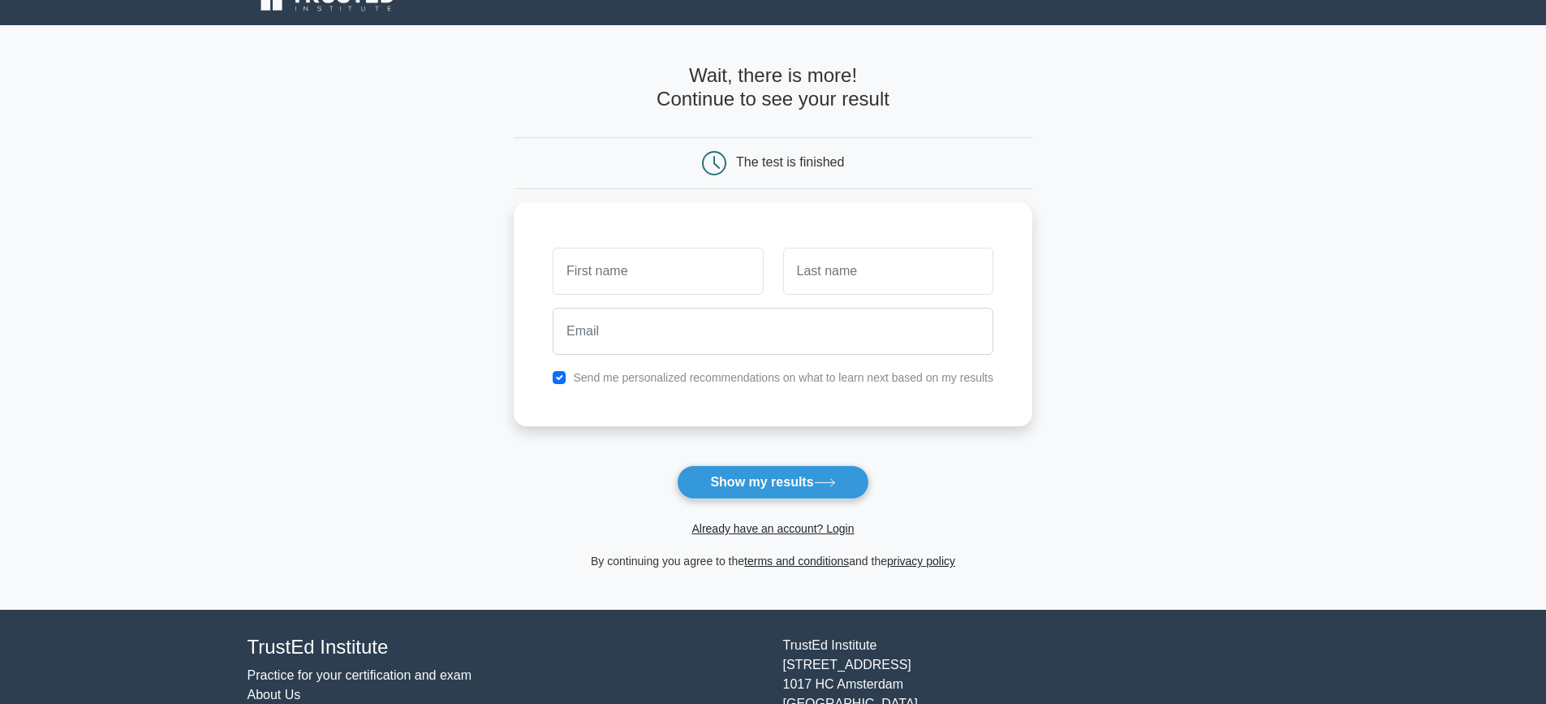
scroll to position [0, 0]
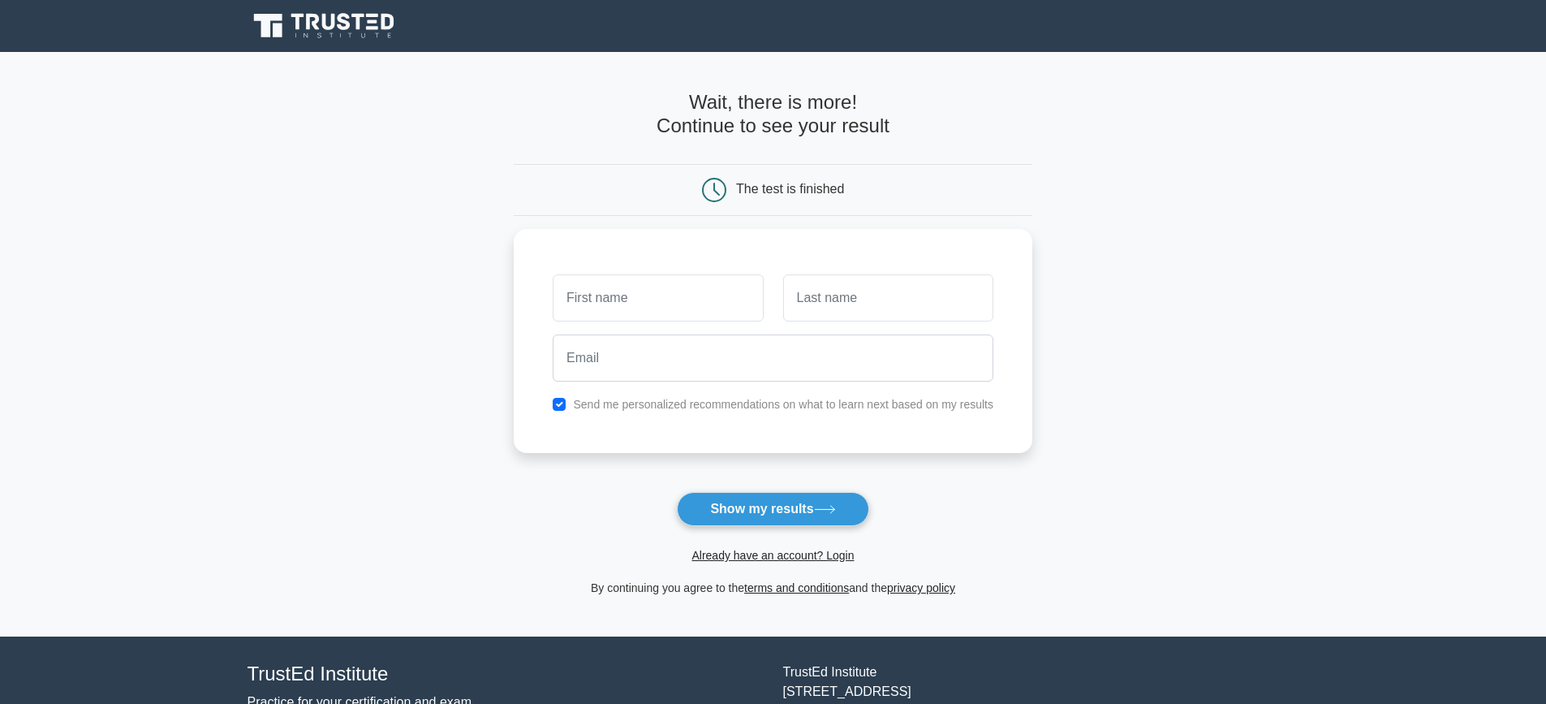
click at [326, 26] on icon at bounding box center [328, 22] width 13 height 16
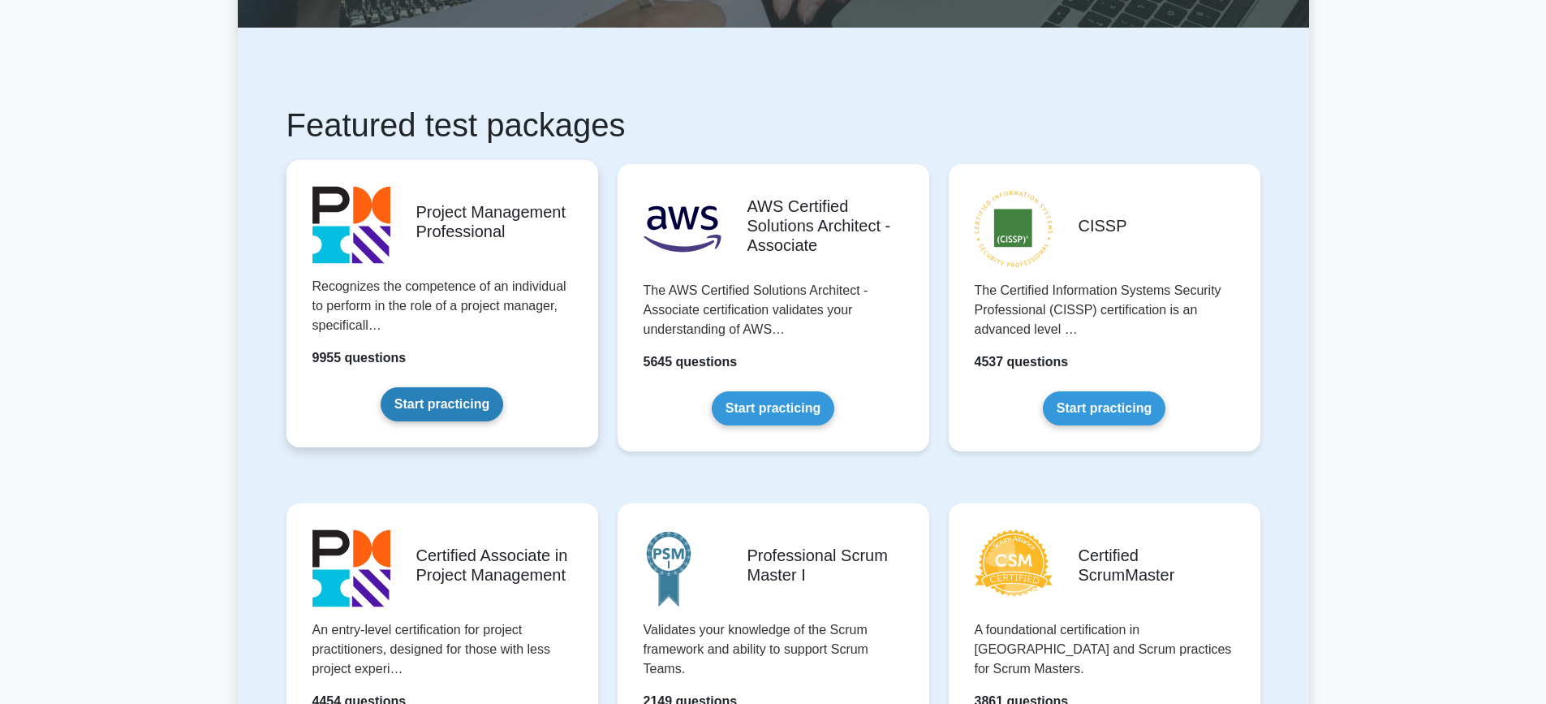
scroll to position [244, 0]
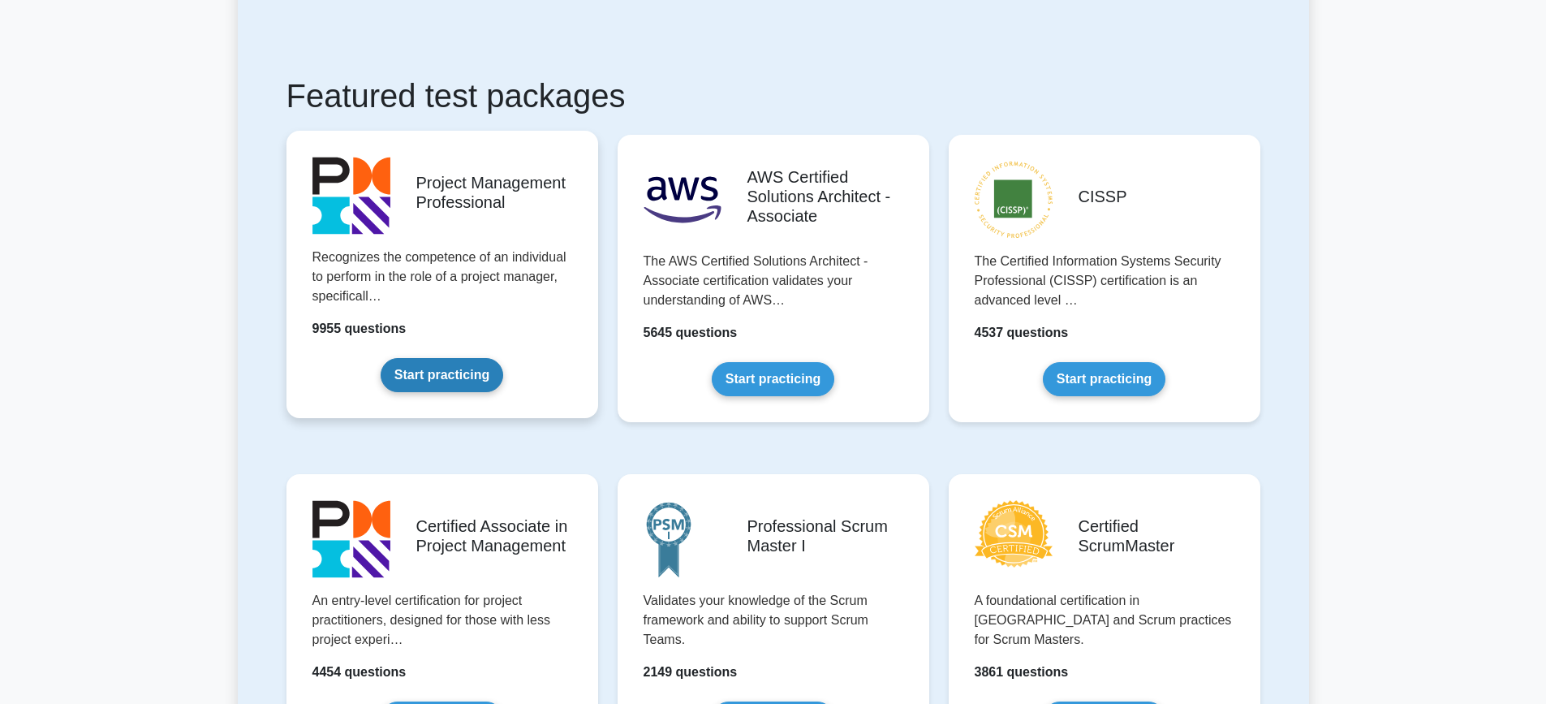
click at [448, 368] on link "Start practicing" at bounding box center [442, 375] width 123 height 34
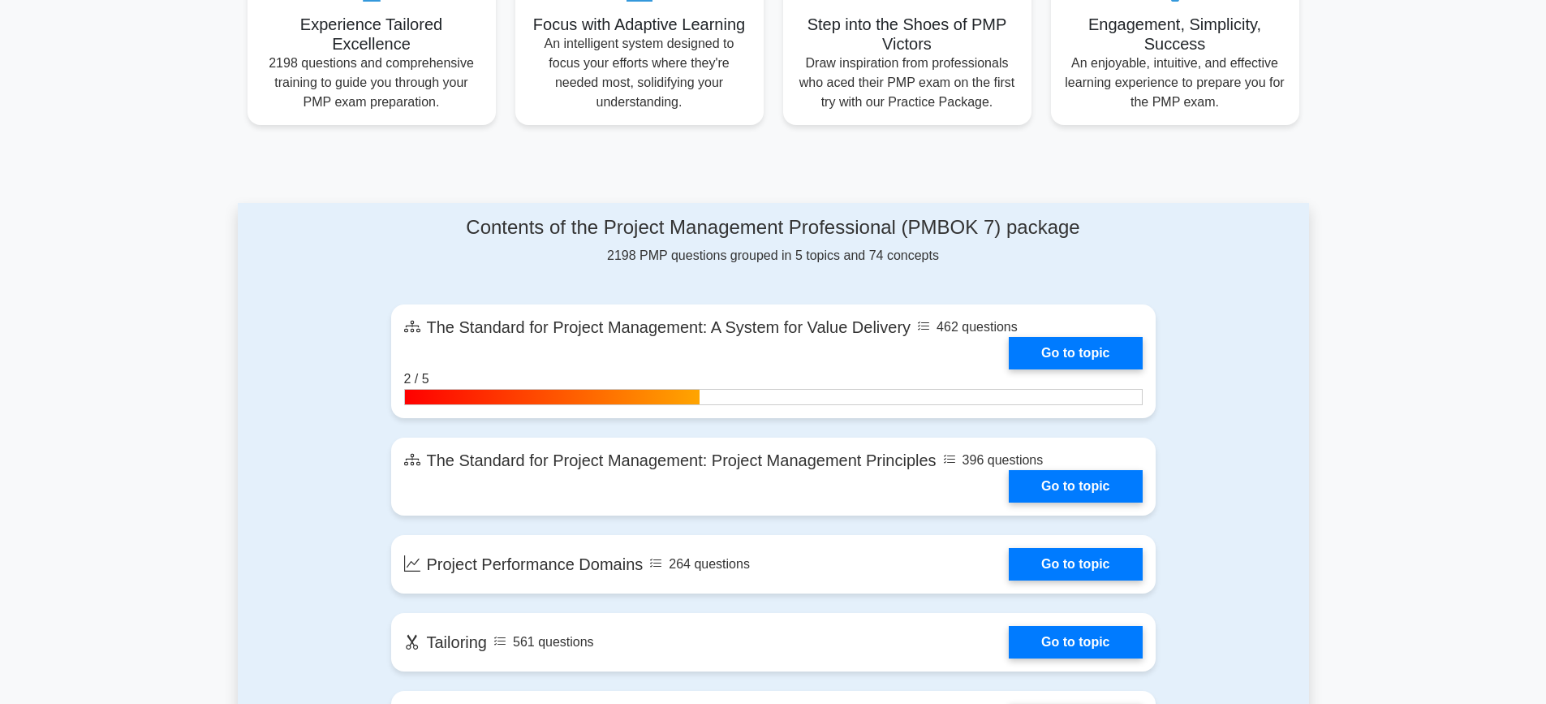
scroll to position [649, 0]
